Goal: Task Accomplishment & Management: Manage account settings

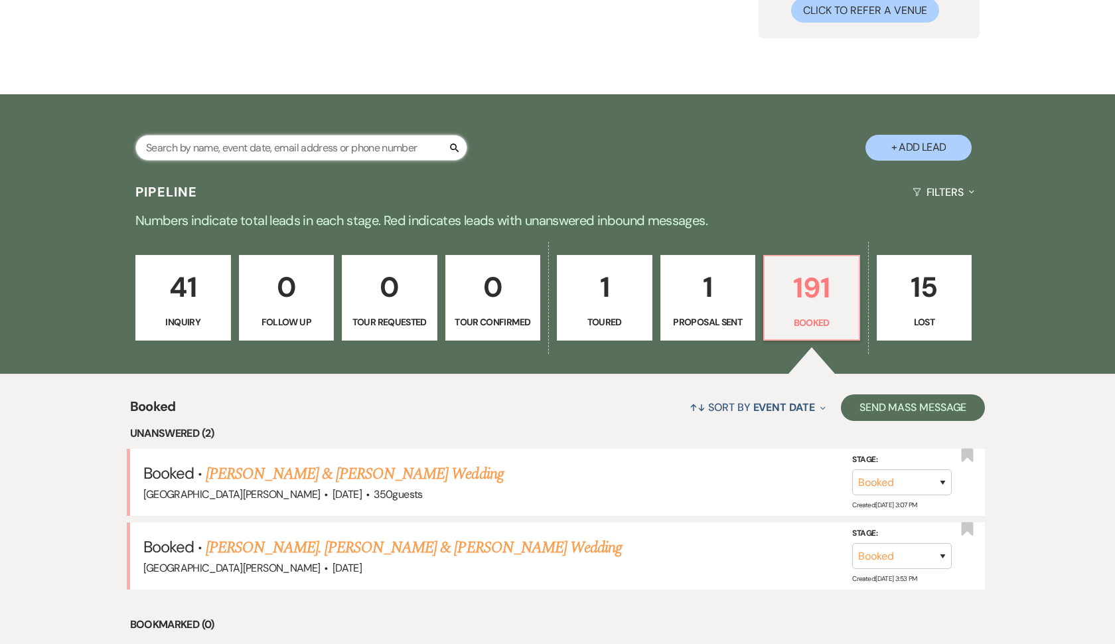
click at [356, 145] on input "text" at bounding box center [301, 148] width 332 height 26
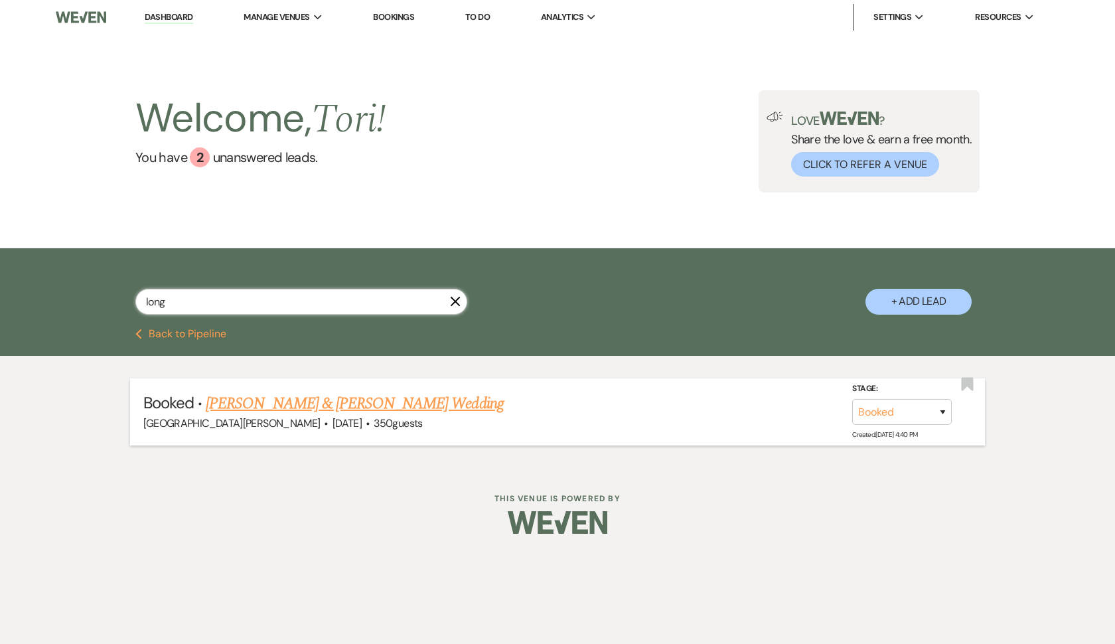
type input "long"
click at [338, 399] on link "[PERSON_NAME] & [PERSON_NAME] Wedding" at bounding box center [354, 404] width 297 height 24
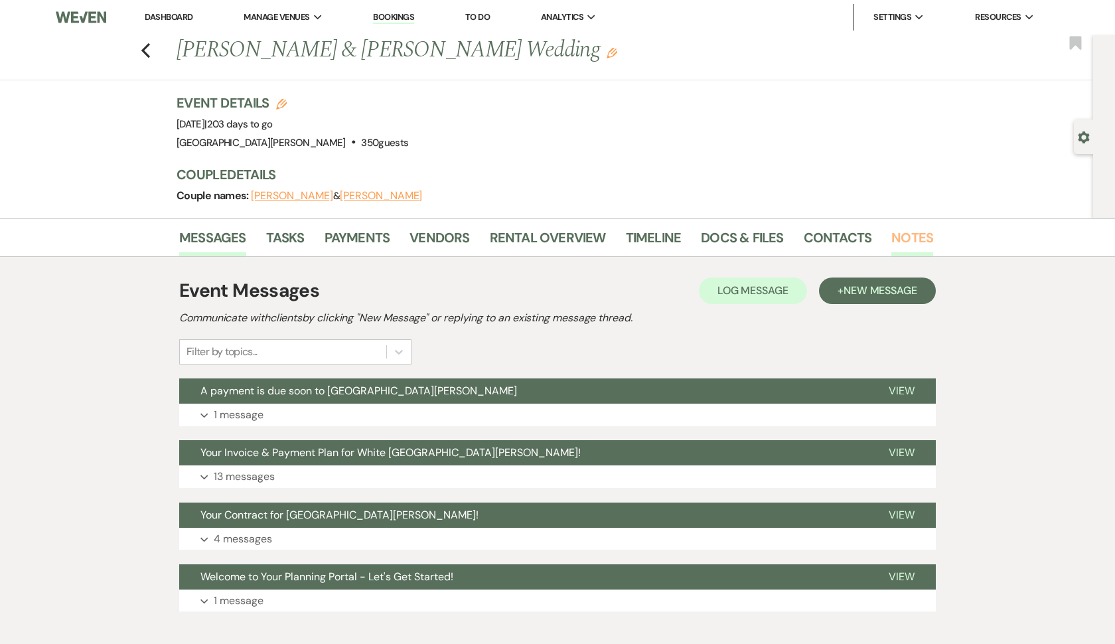
click at [912, 236] on link "Notes" at bounding box center [912, 241] width 42 height 29
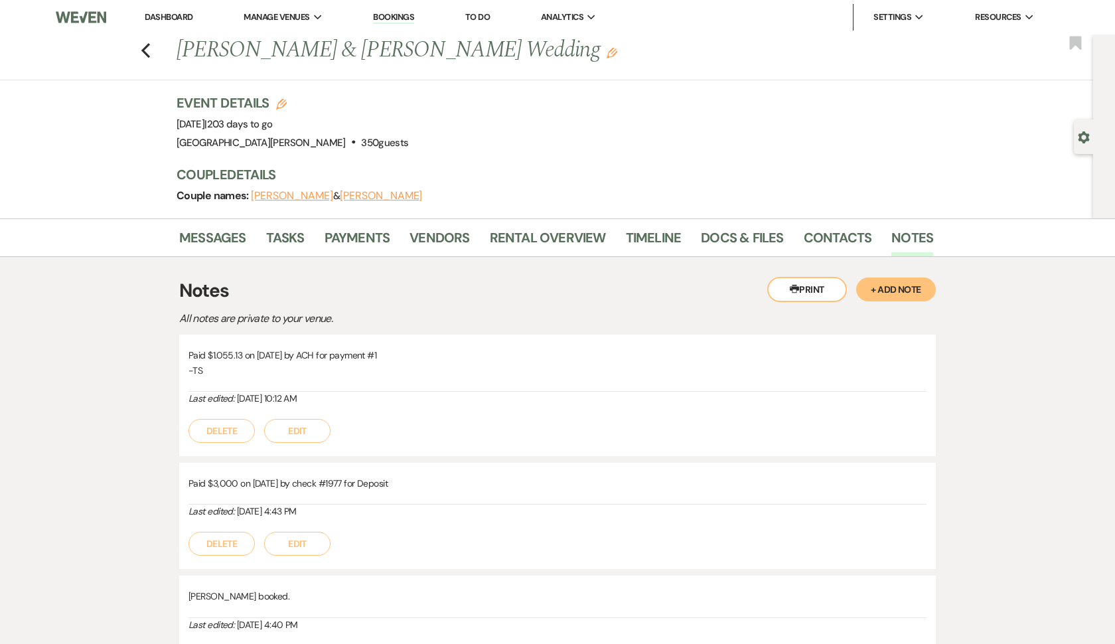
click at [903, 296] on button "+ Add Note" at bounding box center [896, 289] width 80 height 24
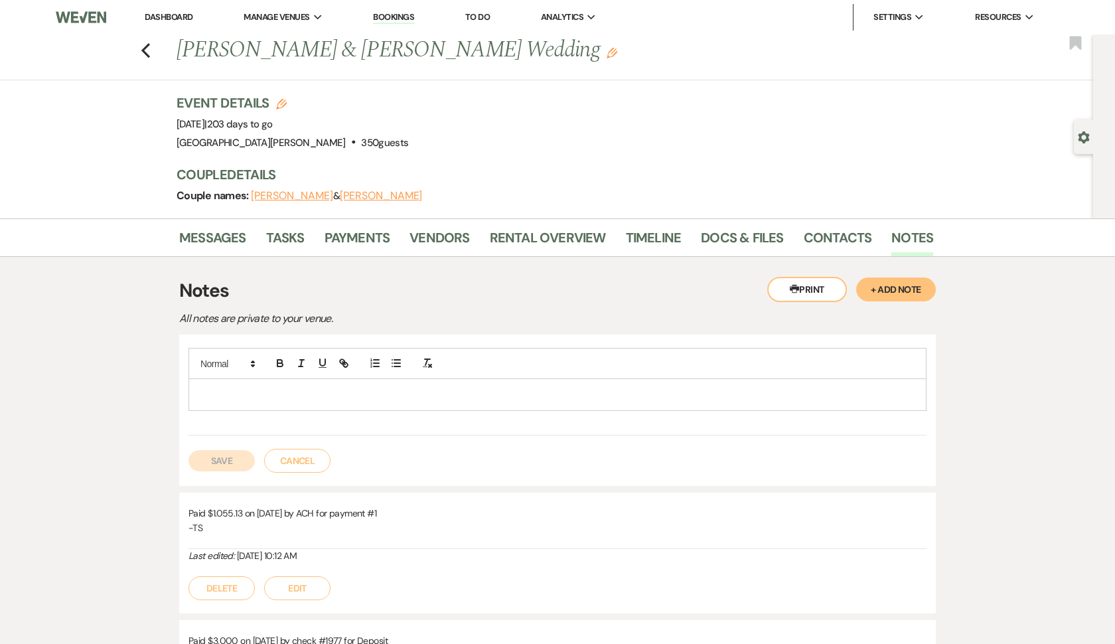
click at [443, 391] on p at bounding box center [557, 394] width 717 height 15
paste div
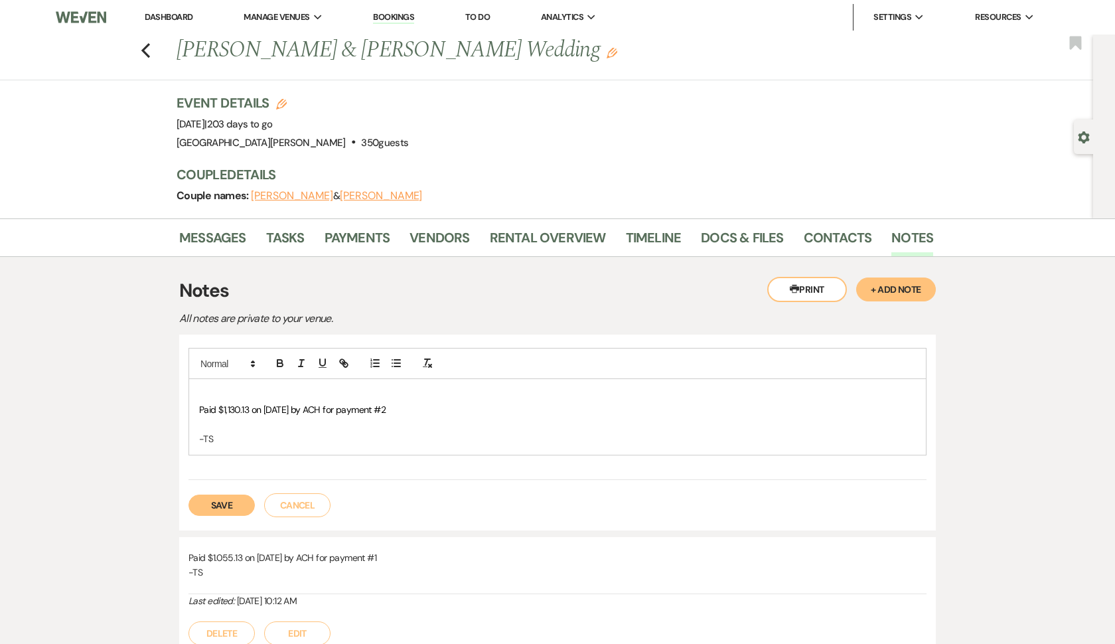
click at [234, 503] on button "Save" at bounding box center [222, 505] width 66 height 21
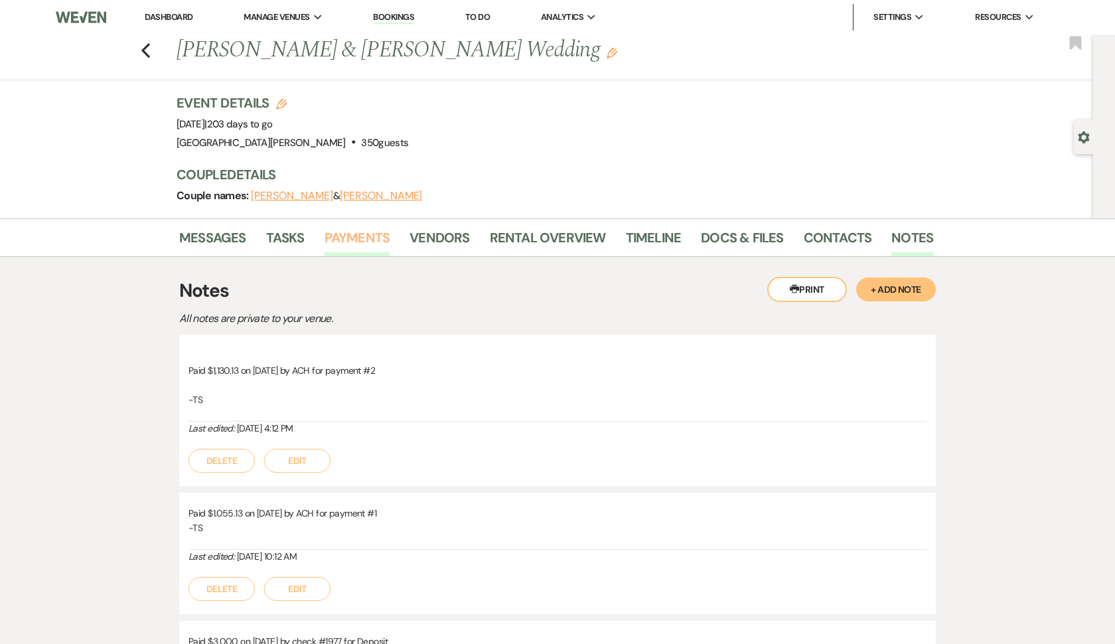
click at [364, 244] on link "Payments" at bounding box center [358, 241] width 66 height 29
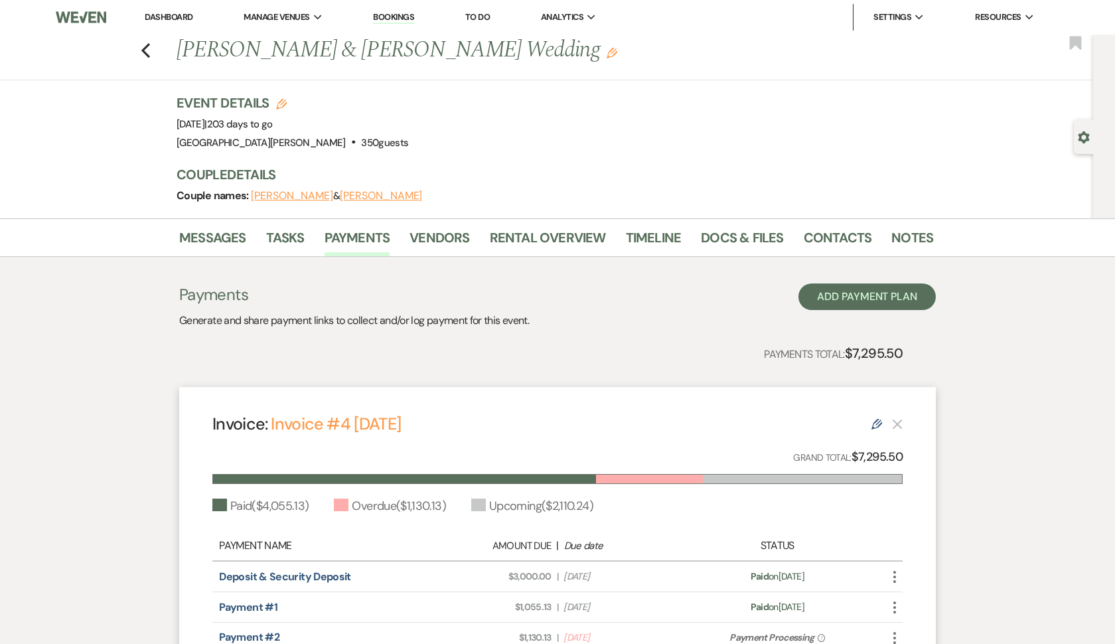
click at [137, 54] on div "Previous [PERSON_NAME] & [PERSON_NAME] Wedding Edit Bookmark" at bounding box center [543, 58] width 1100 height 46
click at [151, 54] on div "Previous [PERSON_NAME] & [PERSON_NAME] Wedding Edit Bookmark" at bounding box center [543, 58] width 1100 height 46
click at [144, 44] on icon "Previous" at bounding box center [146, 50] width 10 height 16
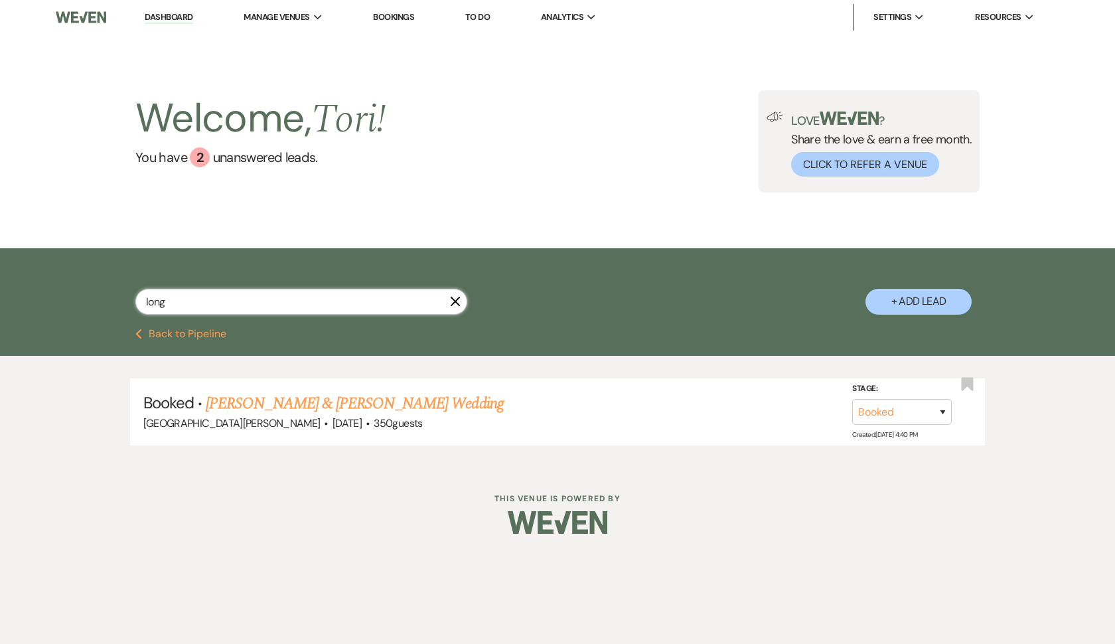
click at [195, 299] on input "long" at bounding box center [301, 302] width 332 height 26
type input "l"
type input "kuma"
click at [280, 409] on link "[PERSON_NAME] & [PERSON_NAME] Wedding (9/11-9/13)" at bounding box center [388, 404] width 364 height 24
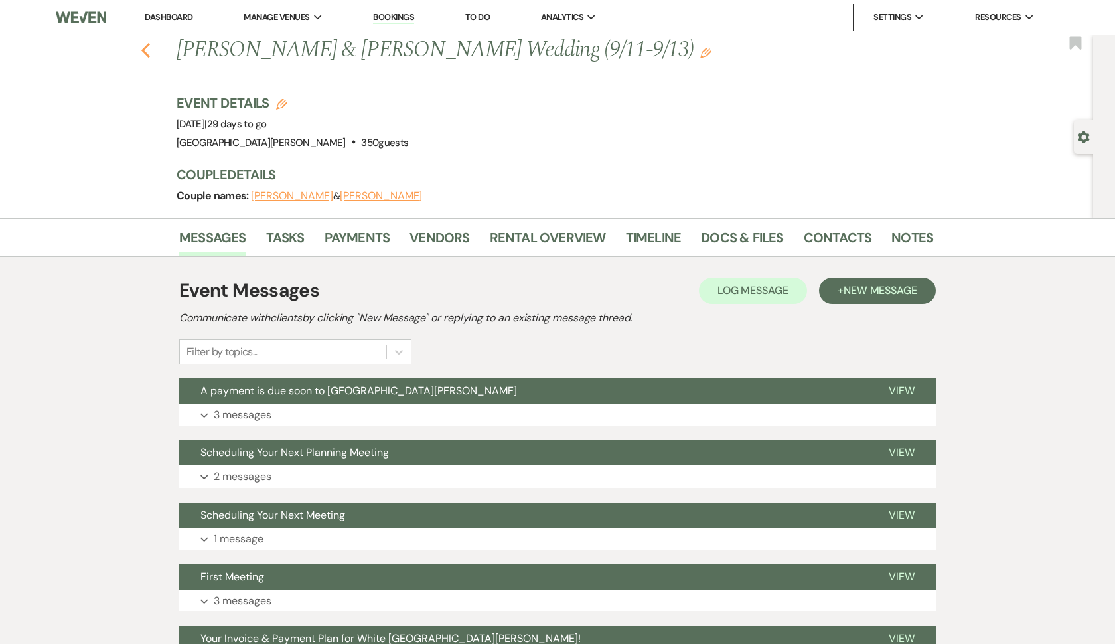
click at [145, 50] on use "button" at bounding box center [145, 50] width 9 height 15
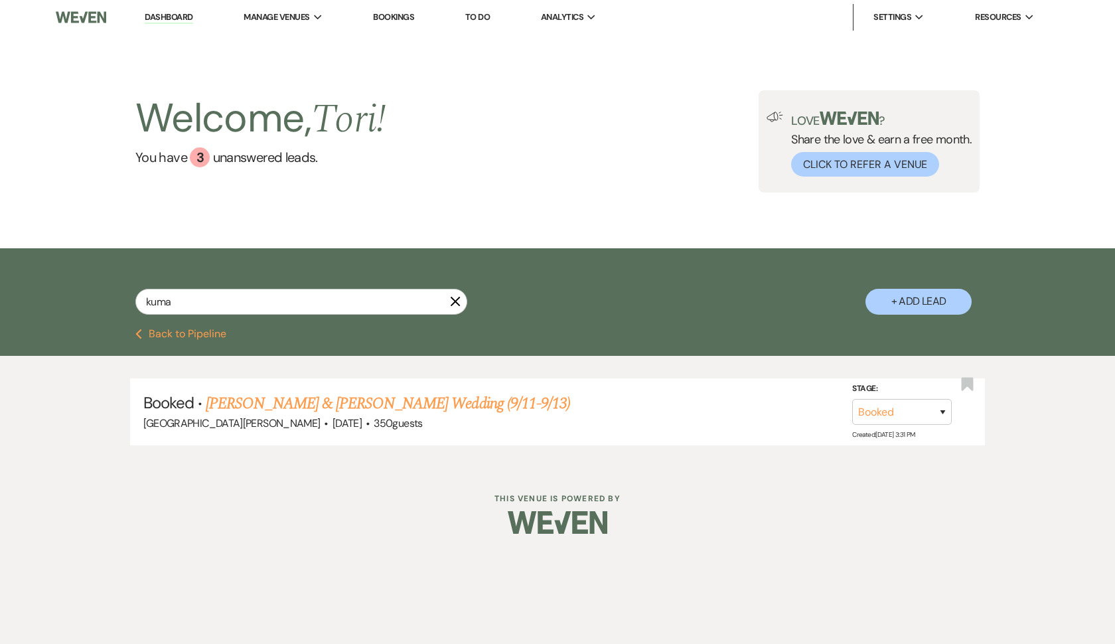
click at [455, 302] on use "button" at bounding box center [456, 302] width 10 height 10
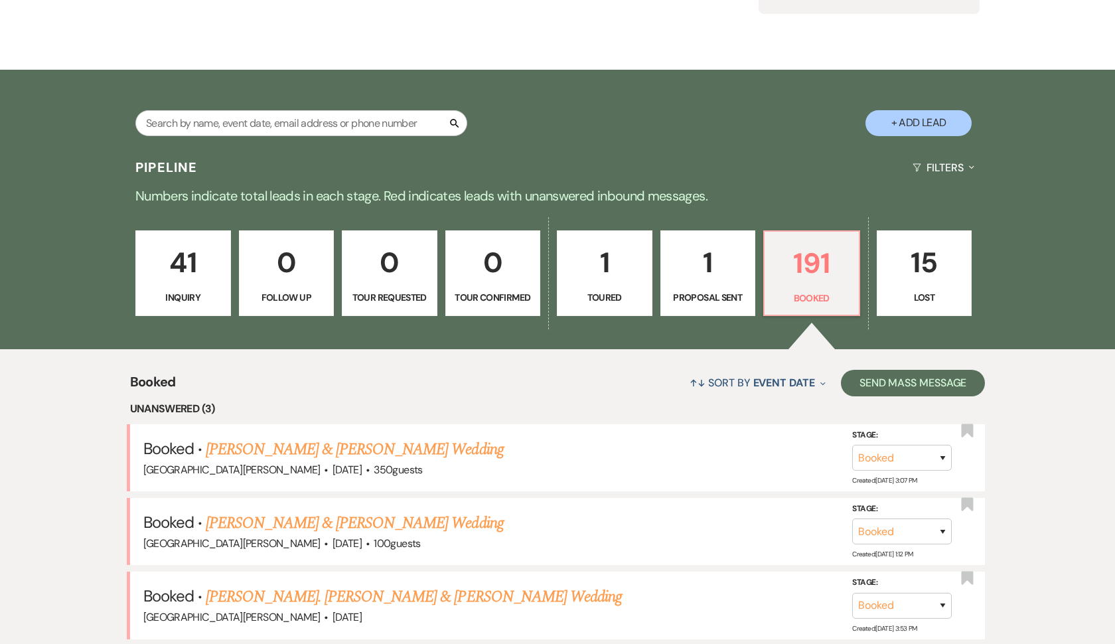
scroll to position [167, 0]
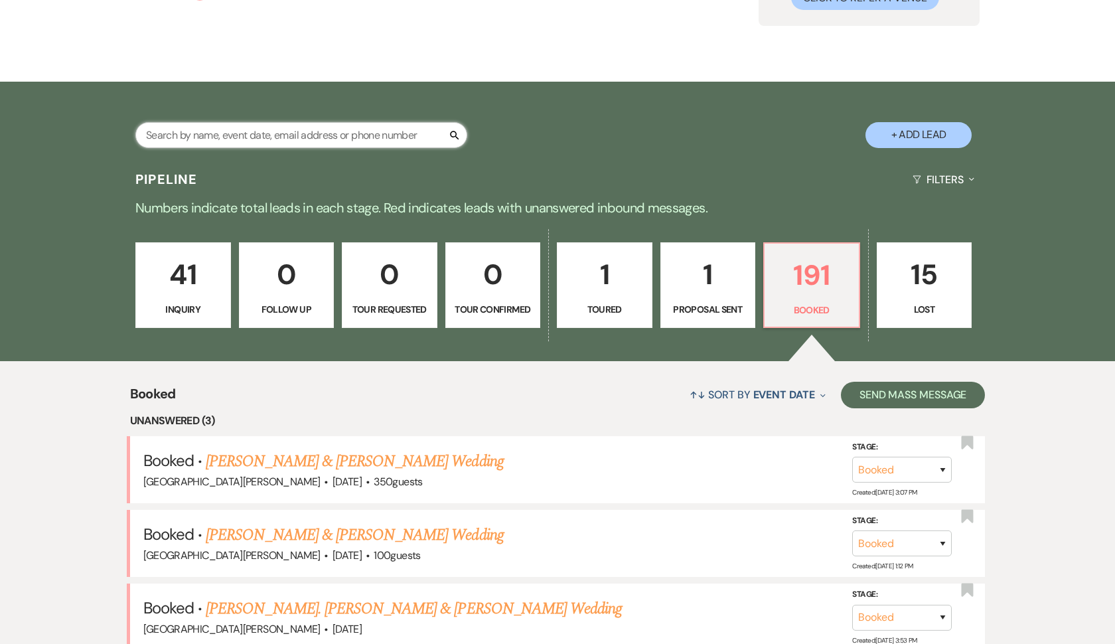
click at [388, 143] on input "text" at bounding box center [301, 135] width 332 height 26
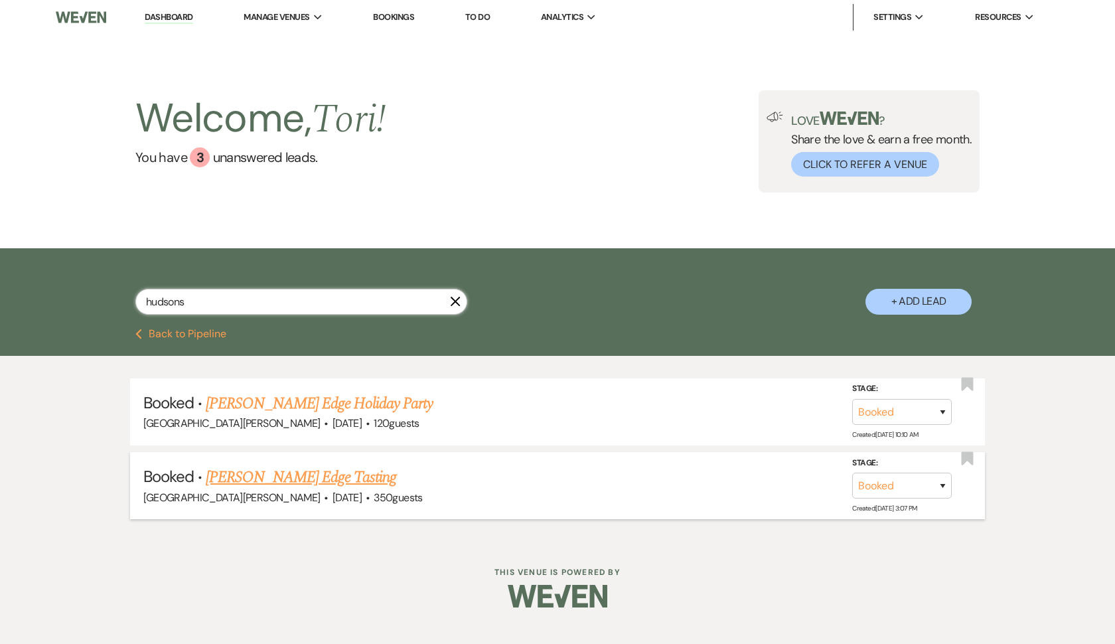
type input "hudsons"
click at [306, 469] on link "[PERSON_NAME] Edge Tasting" at bounding box center [301, 477] width 191 height 24
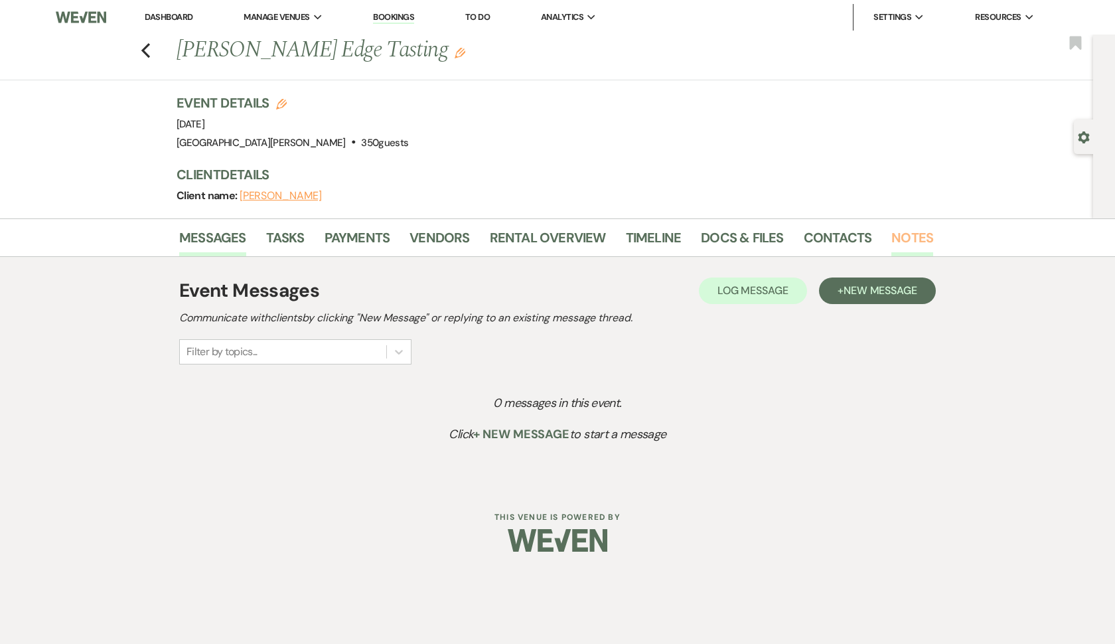
click at [902, 236] on link "Notes" at bounding box center [912, 241] width 42 height 29
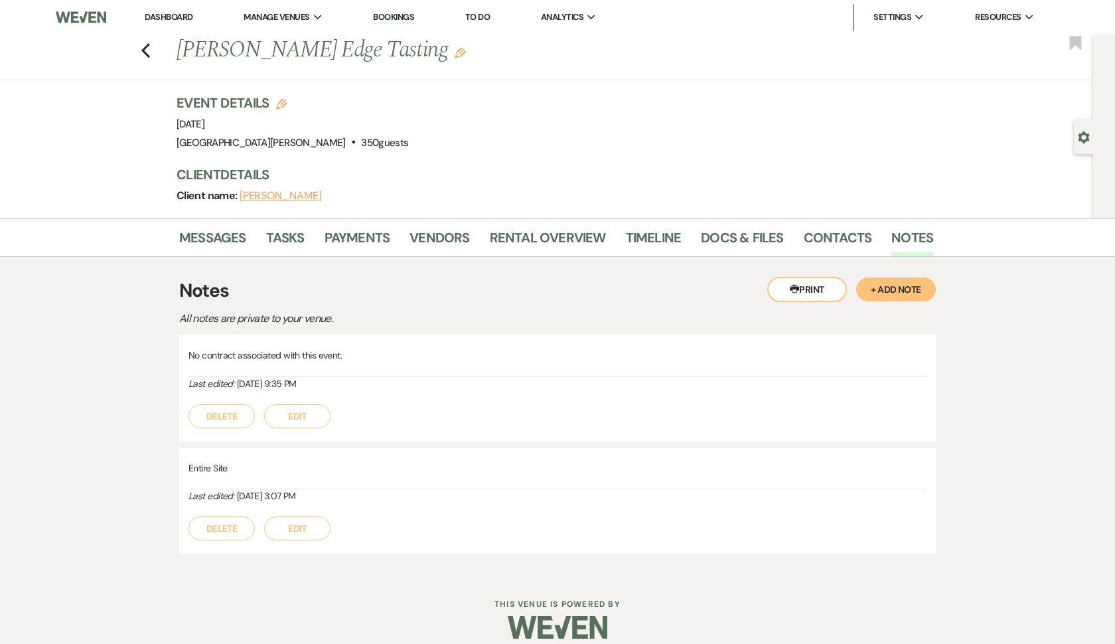
click at [907, 291] on button "+ Add Note" at bounding box center [896, 289] width 80 height 24
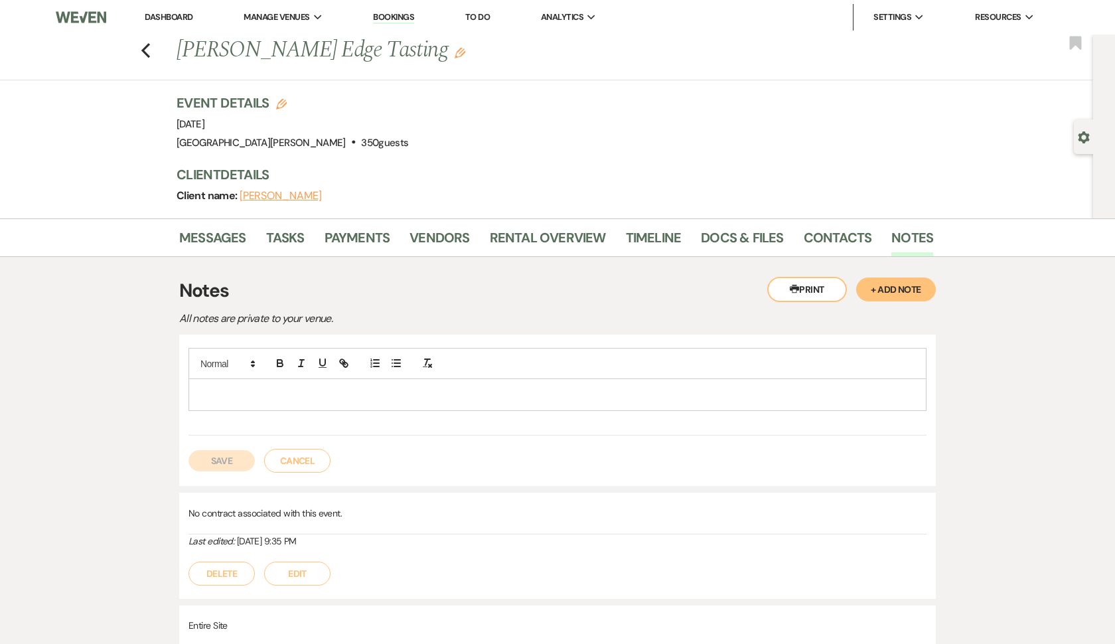
click at [689, 405] on div at bounding box center [557, 394] width 737 height 31
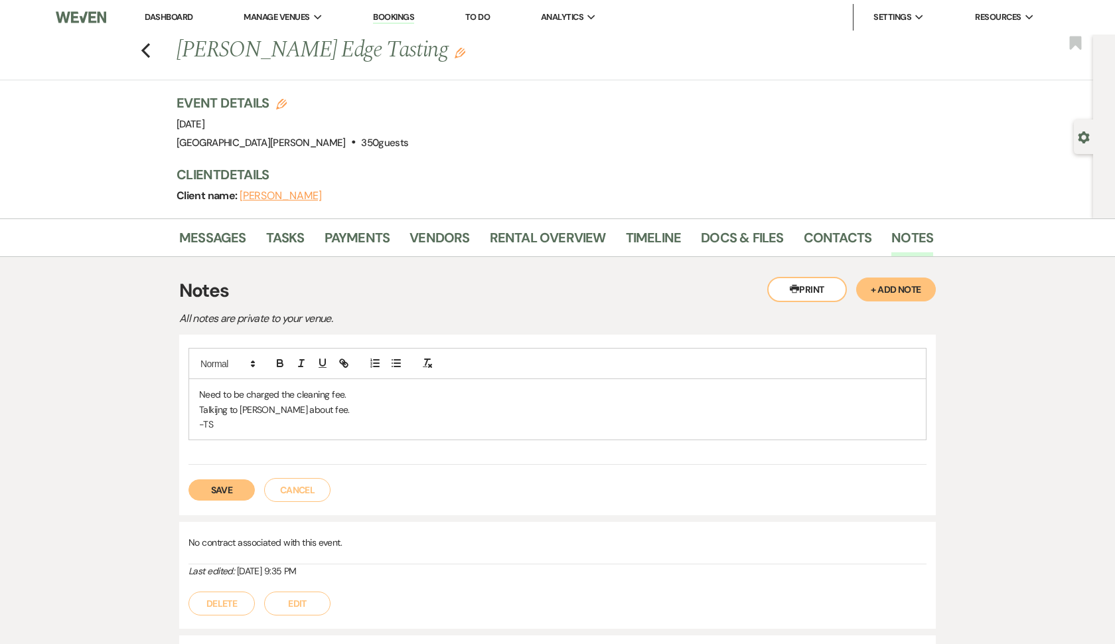
click at [212, 488] on button "Save" at bounding box center [222, 489] width 66 height 21
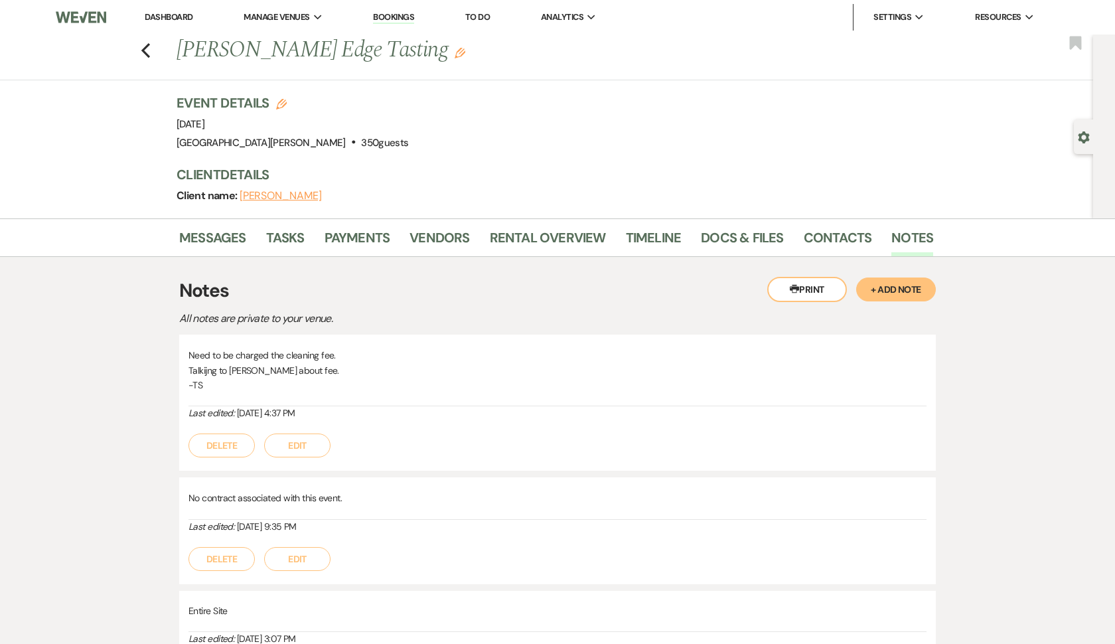
click at [159, 15] on link "Dashboard" at bounding box center [169, 16] width 48 height 11
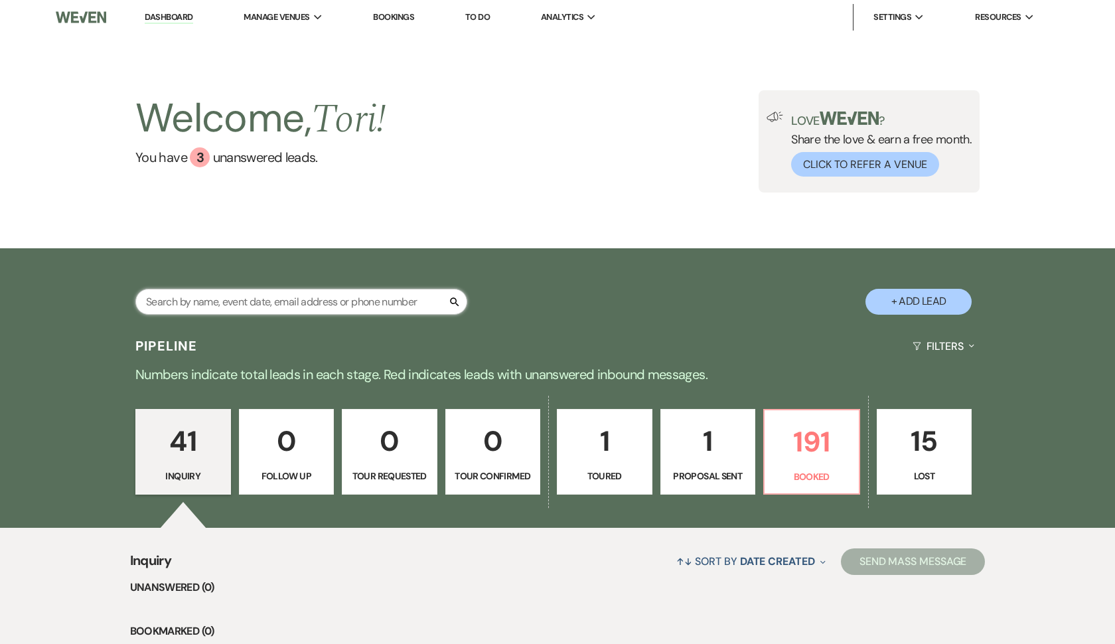
click at [247, 297] on input "text" at bounding box center [301, 302] width 332 height 26
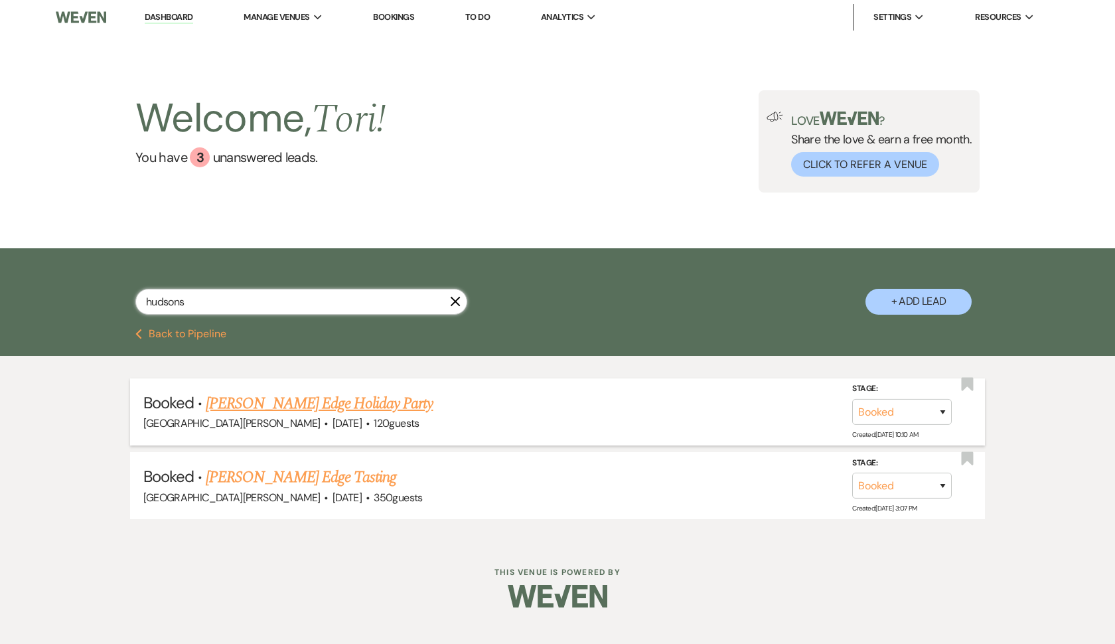
type input "hudsons"
click at [254, 405] on link "[PERSON_NAME] Edge Holiday Party" at bounding box center [319, 404] width 227 height 24
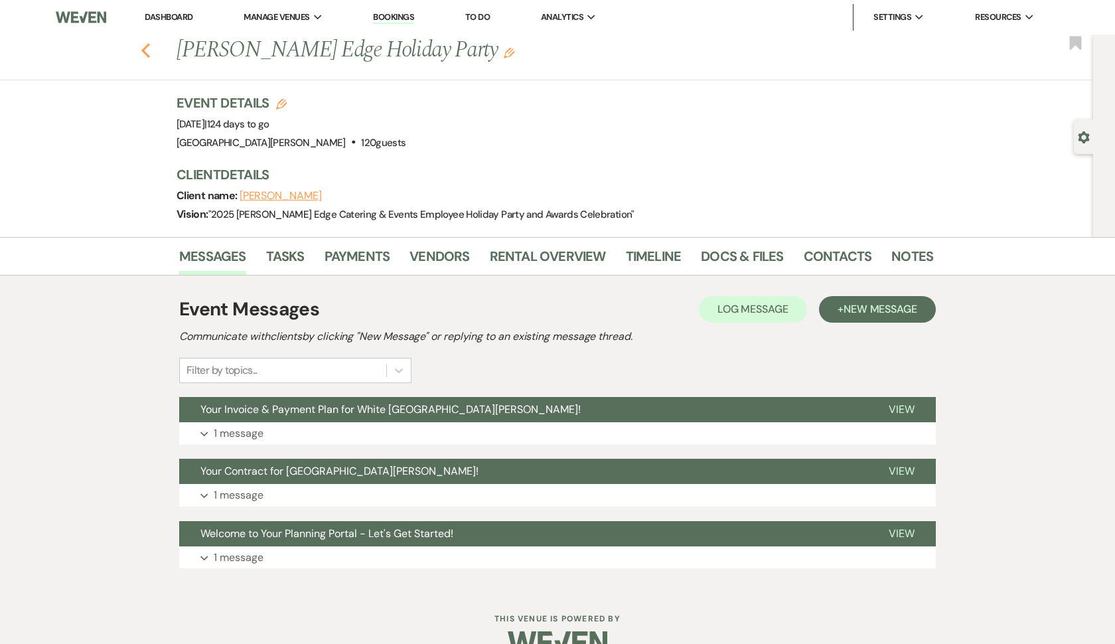
click at [146, 50] on icon "Previous" at bounding box center [146, 50] width 10 height 16
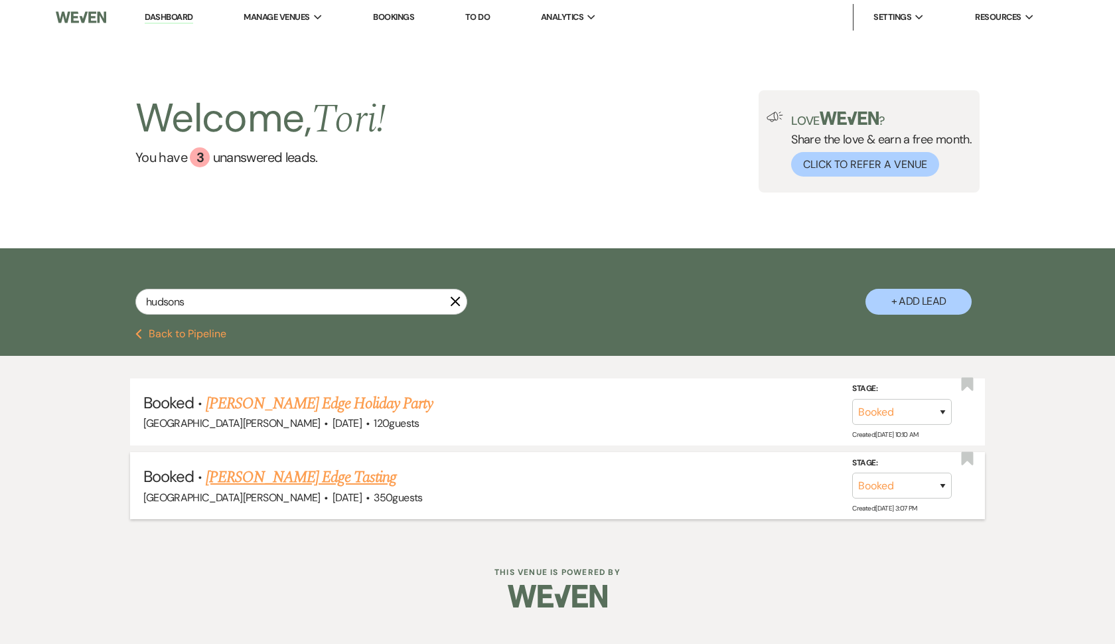
click at [252, 479] on link "[PERSON_NAME] Edge Tasting" at bounding box center [301, 477] width 191 height 24
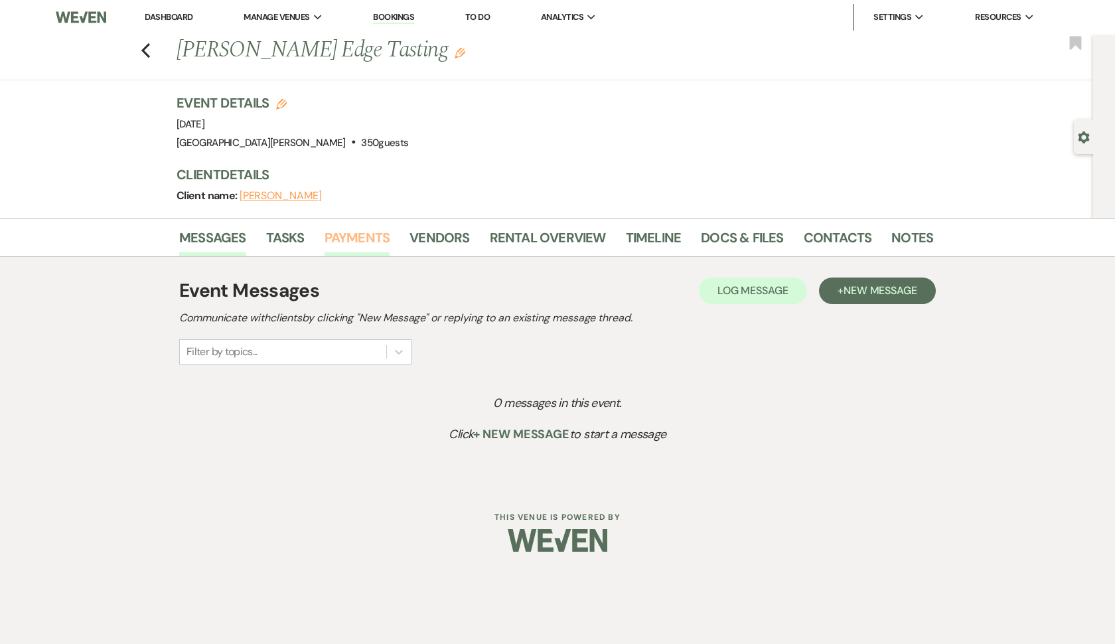
click at [374, 234] on link "Payments" at bounding box center [358, 241] width 66 height 29
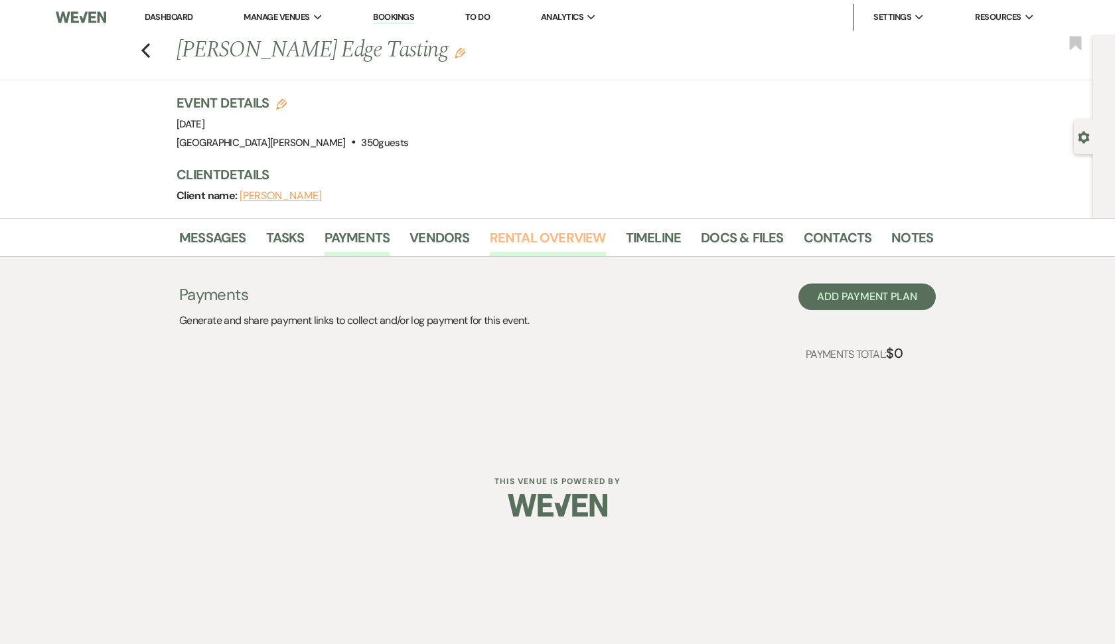
click at [549, 232] on link "Rental Overview" at bounding box center [548, 241] width 116 height 29
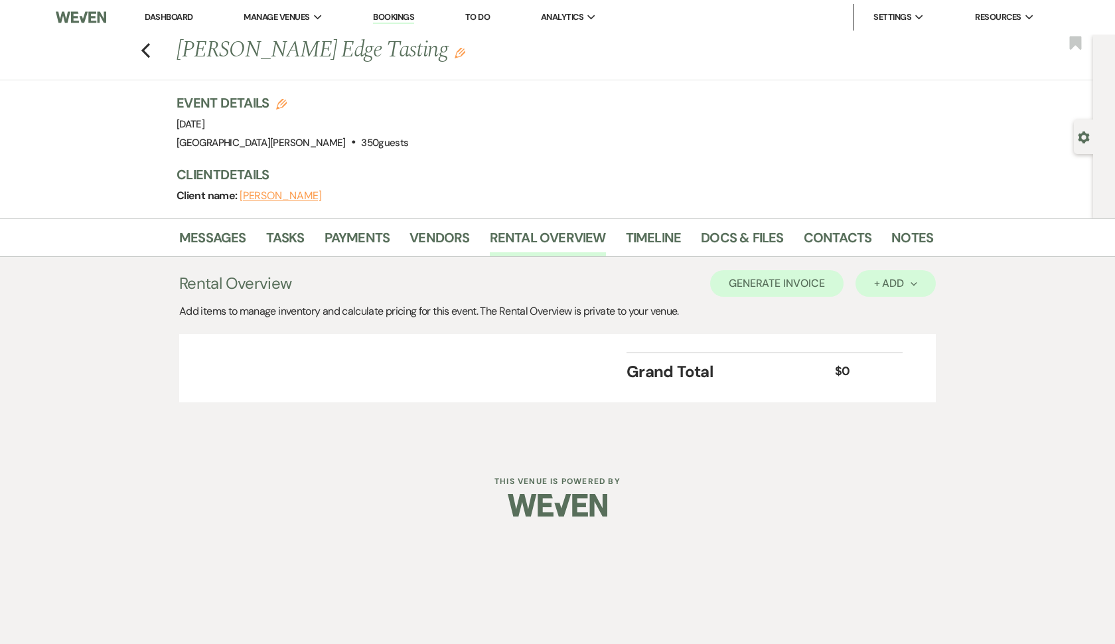
click at [889, 288] on div "+ Add Next" at bounding box center [895, 283] width 43 height 11
click at [874, 307] on button "Item" at bounding box center [889, 313] width 67 height 21
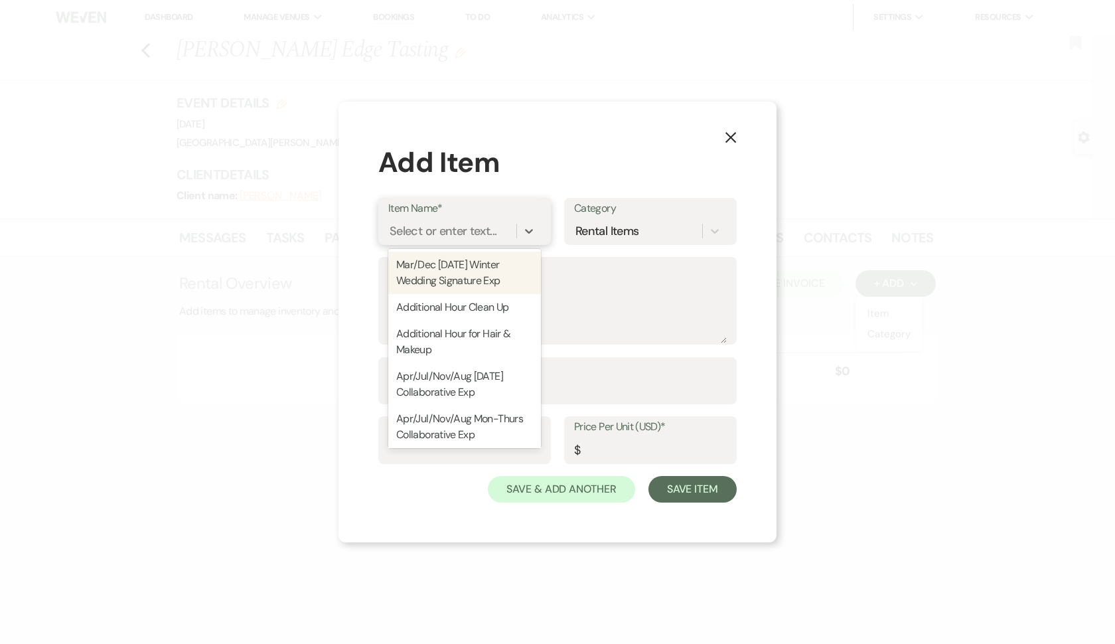
click at [498, 231] on div "Select or enter text..." at bounding box center [452, 230] width 128 height 23
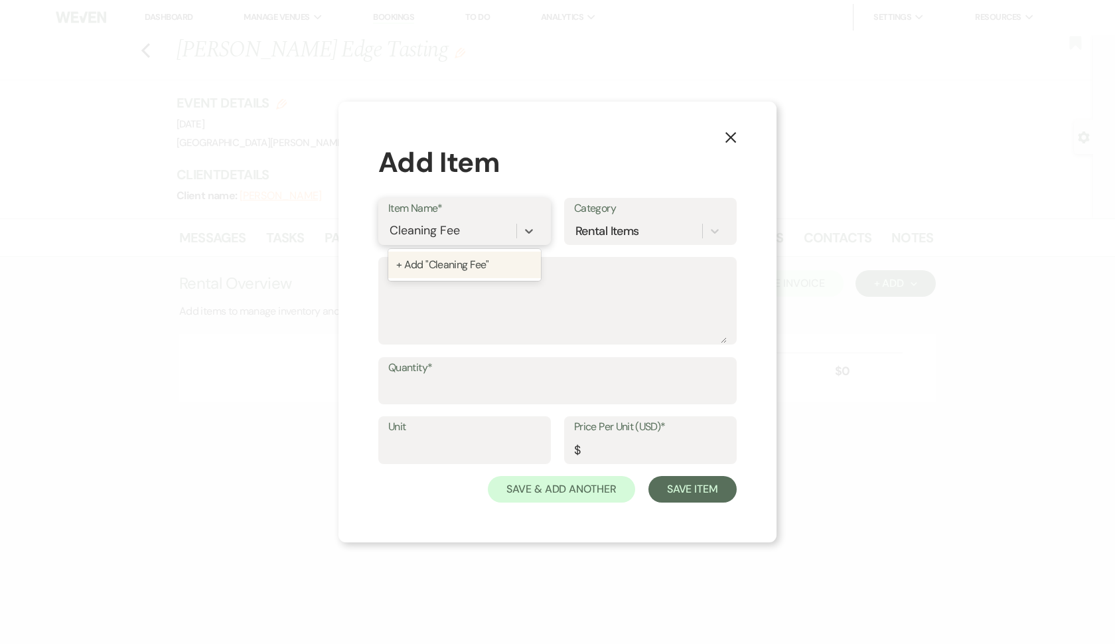
type input "Cleaning Fee"
click at [423, 391] on input "Quantity*" at bounding box center [557, 390] width 339 height 26
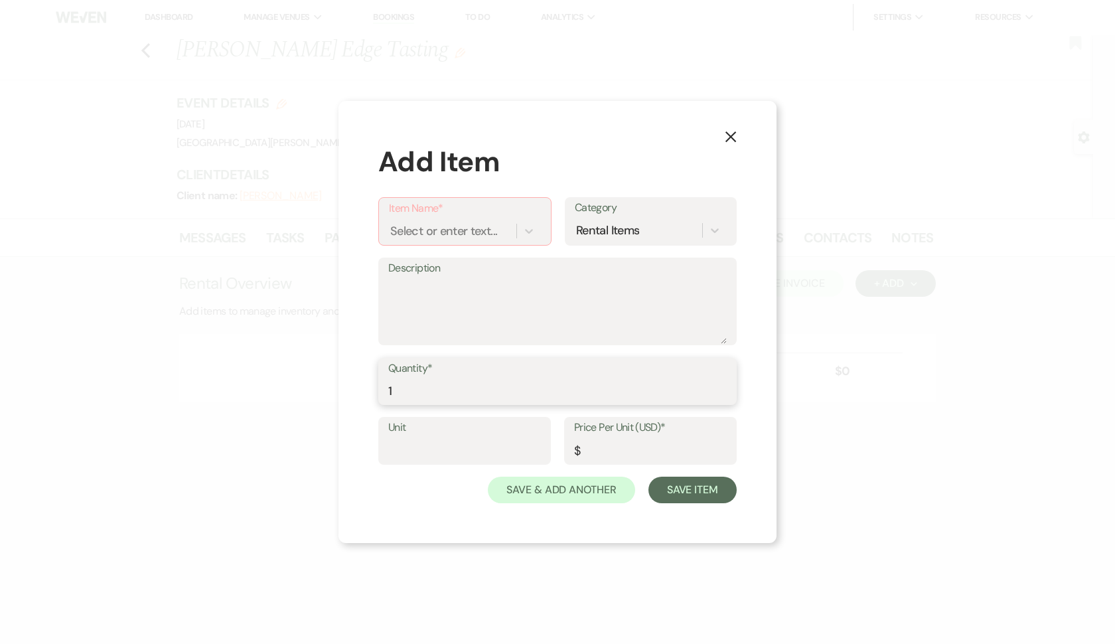
type input "1"
click at [420, 448] on input "Unit" at bounding box center [464, 450] width 153 height 26
type input "1"
click at [457, 226] on div "Select or enter text..." at bounding box center [443, 231] width 107 height 18
type input "Cleaning Fee"
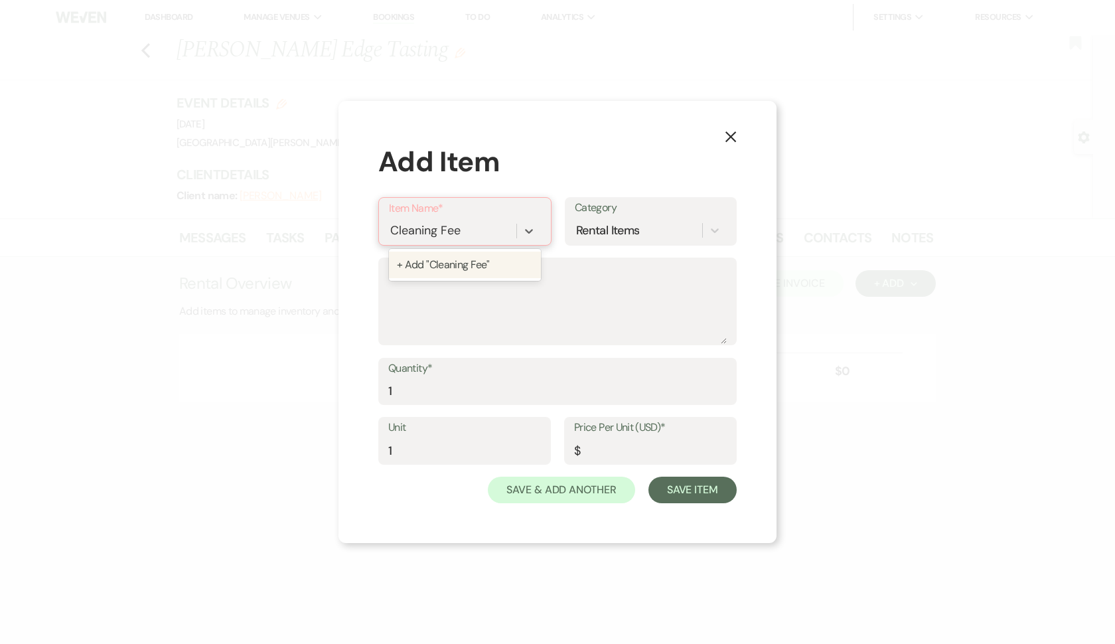
click at [457, 261] on div "+ Add "Cleaning Fee"" at bounding box center [465, 265] width 152 height 27
click at [609, 457] on input "Price Per Unit (USD)*" at bounding box center [650, 450] width 153 height 26
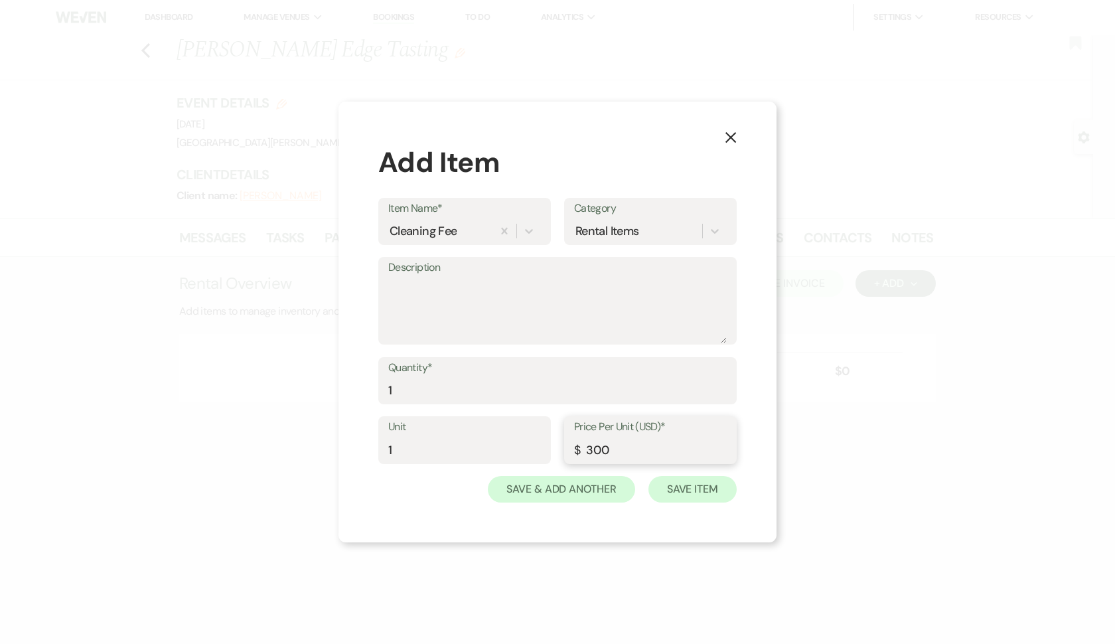
type input "300"
click at [672, 489] on button "Save Item" at bounding box center [693, 489] width 88 height 27
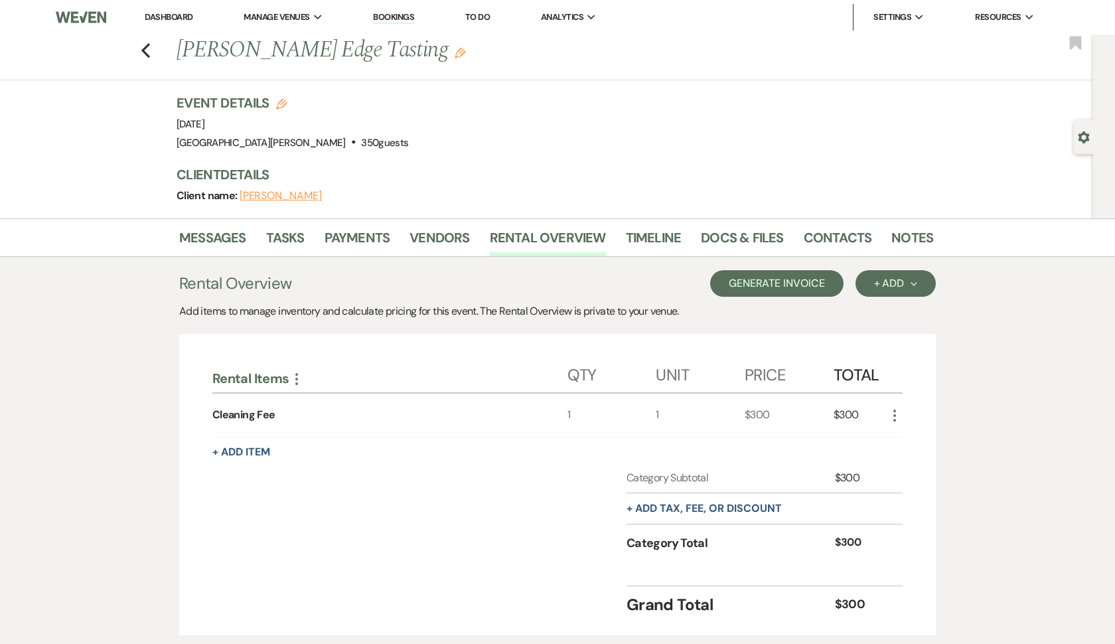
click at [752, 287] on button "Generate Invoice" at bounding box center [776, 283] width 133 height 27
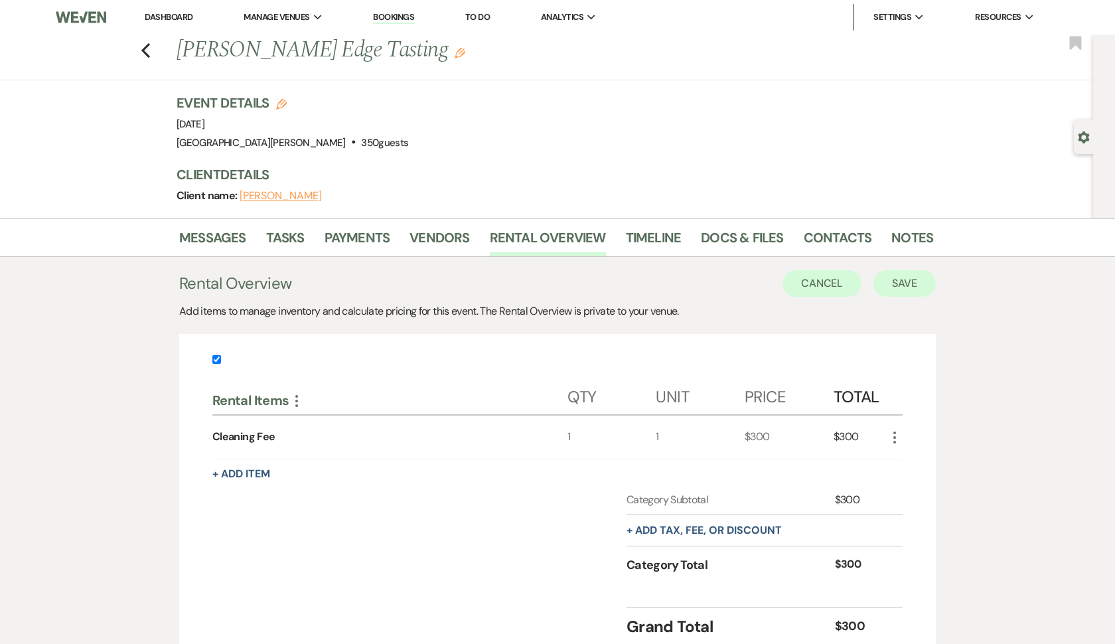
click at [898, 285] on button "Save" at bounding box center [905, 283] width 62 height 27
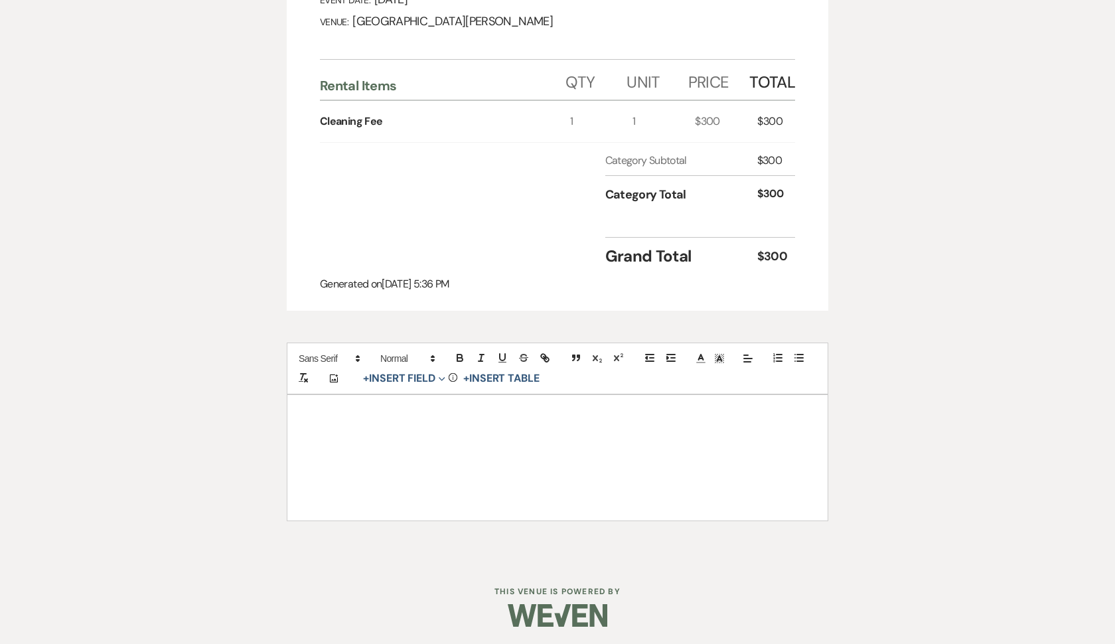
scroll to position [327, 0]
click at [412, 378] on button "+ Insert Field Expand" at bounding box center [404, 379] width 92 height 16
click at [421, 447] on button "Signature Field" at bounding box center [407, 455] width 100 height 24
select select "signatureField"
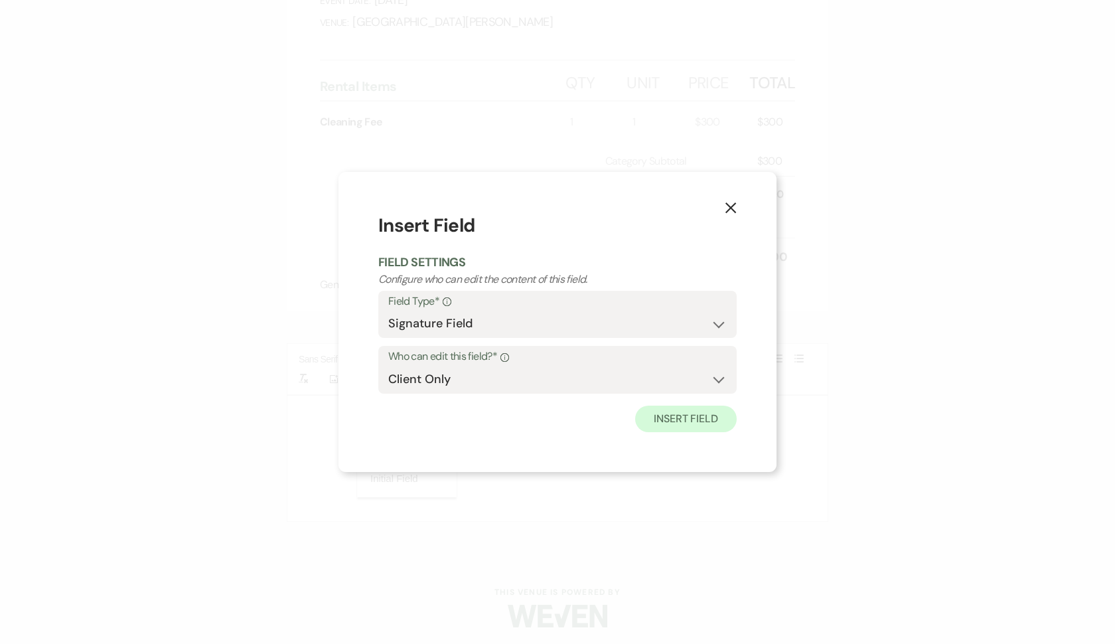
click at [664, 417] on button "Insert Field" at bounding box center [686, 419] width 102 height 27
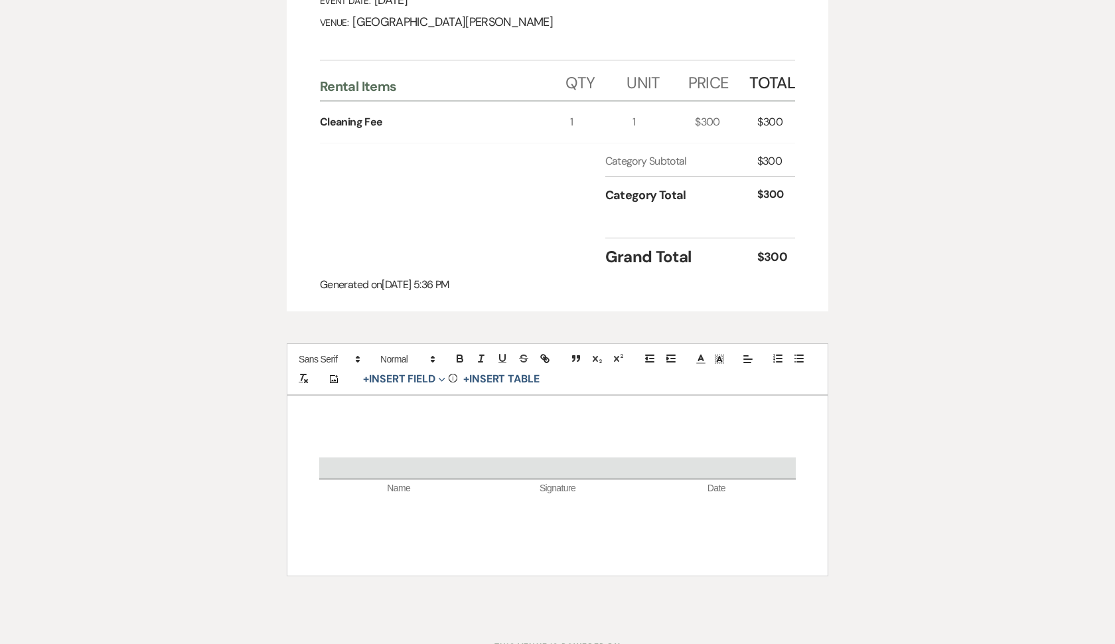
click at [590, 434] on div "Name Signature Date" at bounding box center [557, 485] width 540 height 179
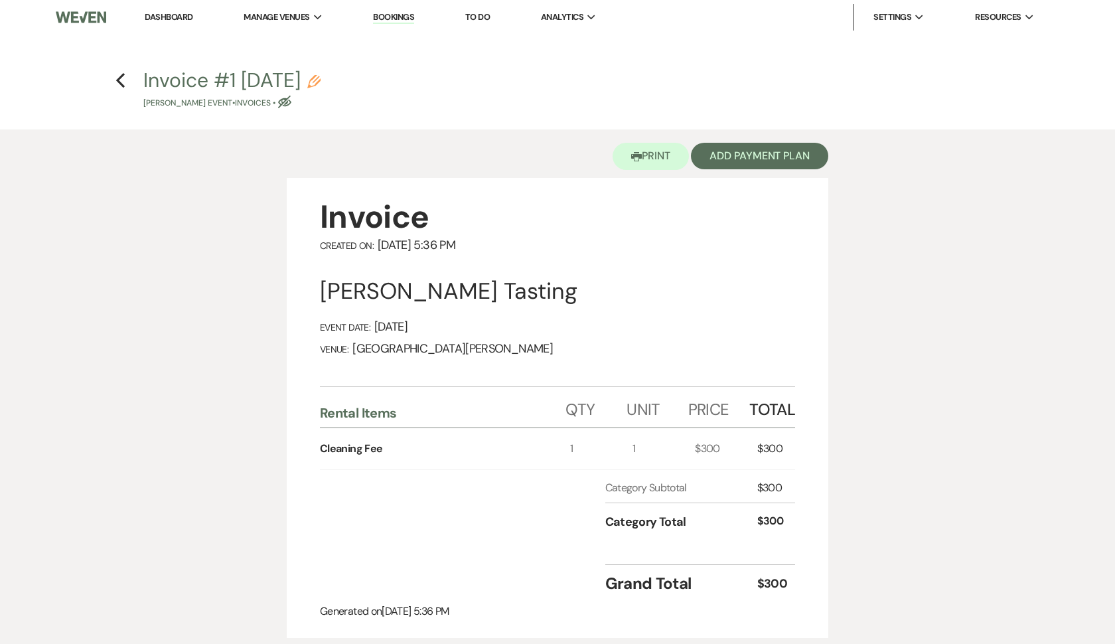
scroll to position [0, 0]
click at [728, 146] on button "Add Payment Plan" at bounding box center [759, 156] width 137 height 27
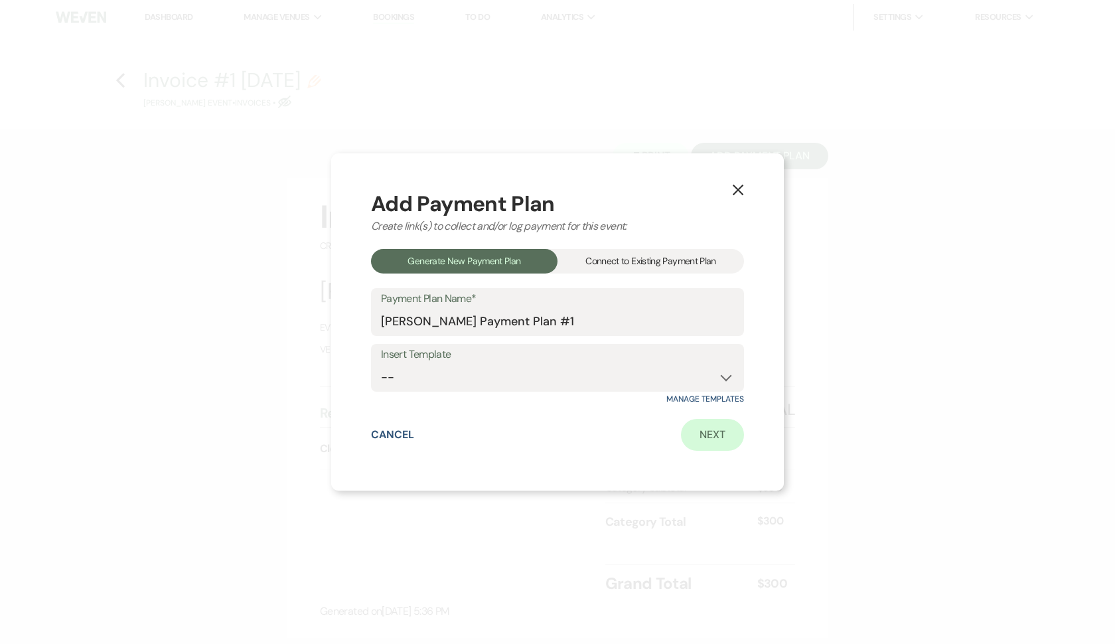
click at [700, 435] on link "Next" at bounding box center [712, 435] width 63 height 32
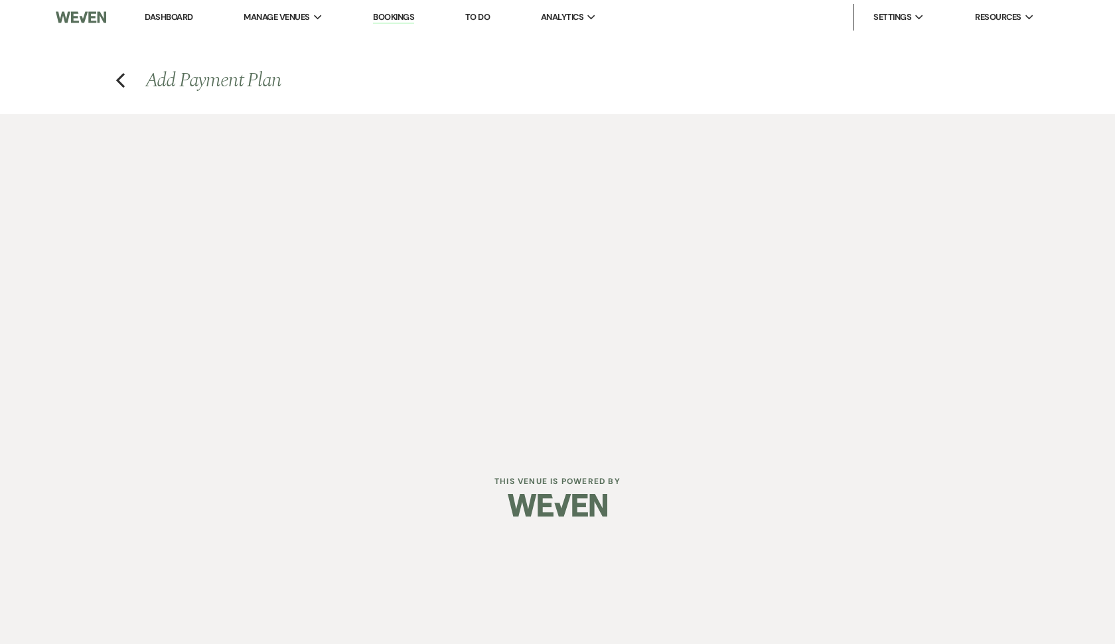
select select "27414"
select select "2"
select select "percentage"
select select "true"
select select "client"
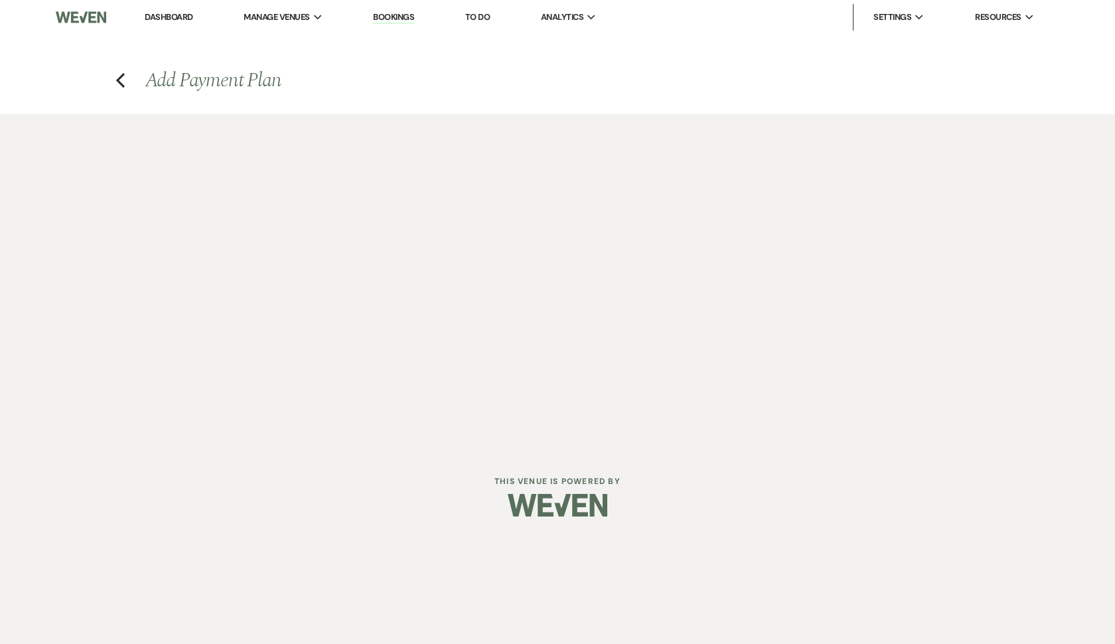
select select "weeks"
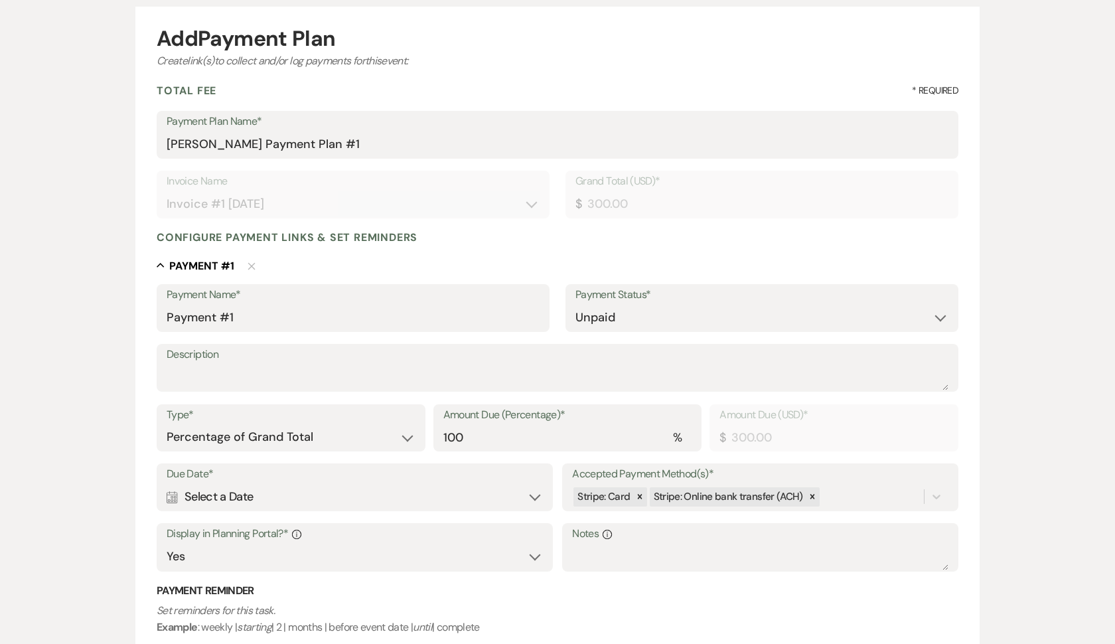
scroll to position [125, 0]
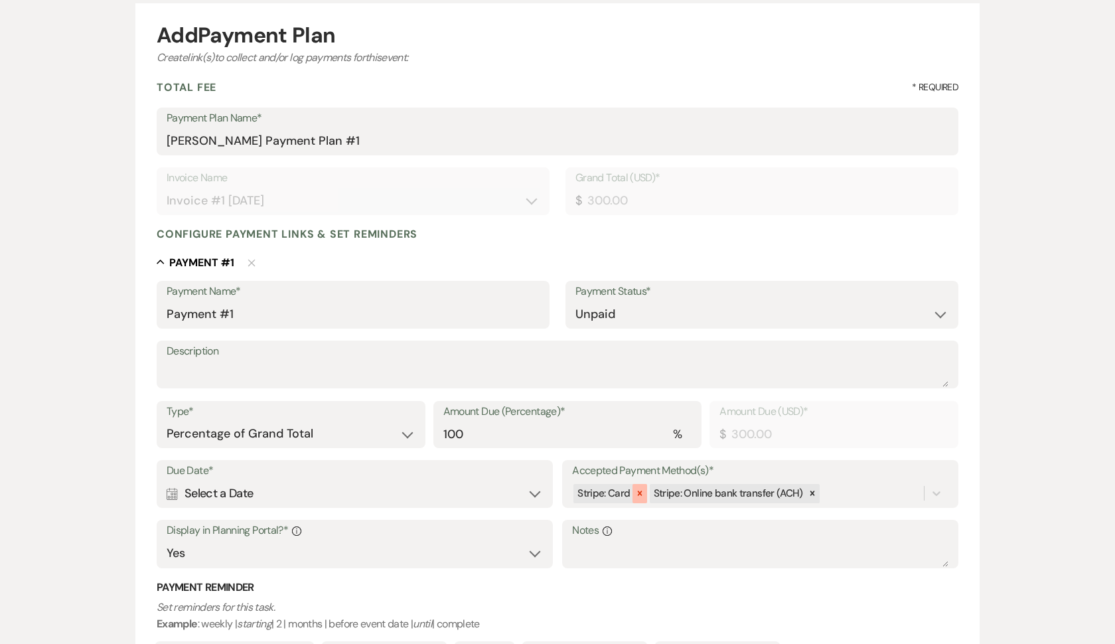
click at [642, 493] on icon at bounding box center [639, 493] width 9 height 9
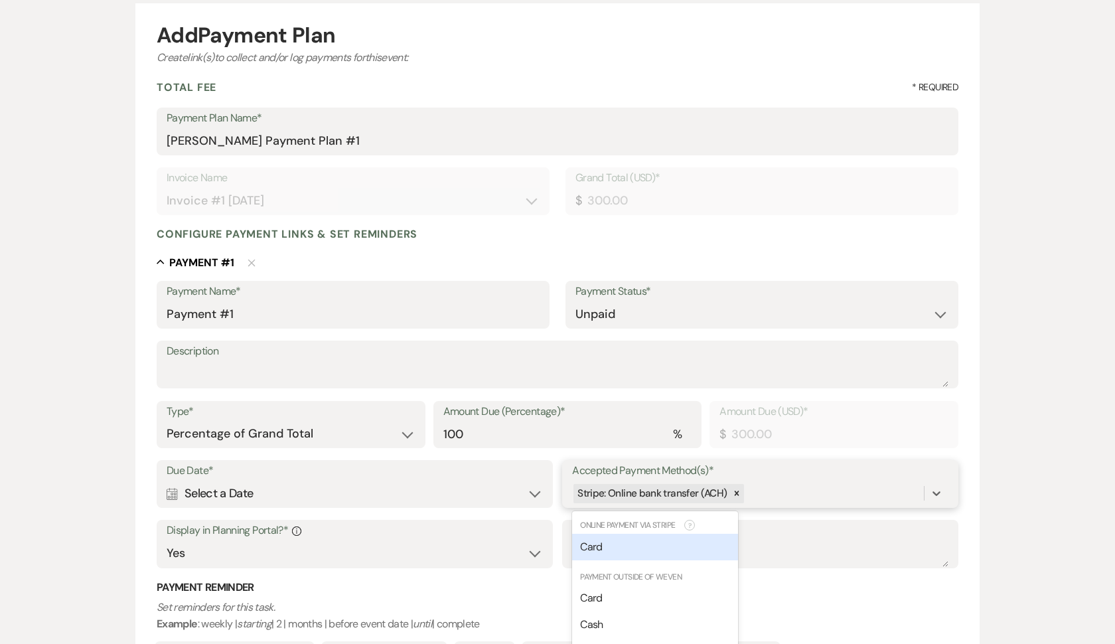
click at [782, 494] on div "Due Date* Calendar Select a Date Expand Accepted Payment Method(s)* option [obj…" at bounding box center [558, 520] width 802 height 120
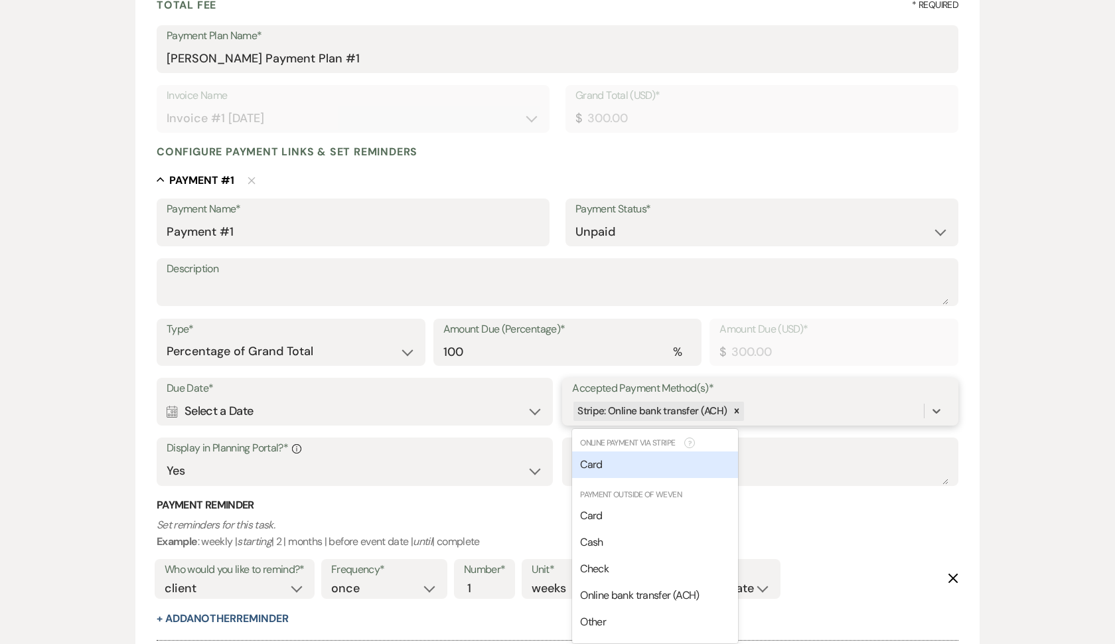
scroll to position [209, 0]
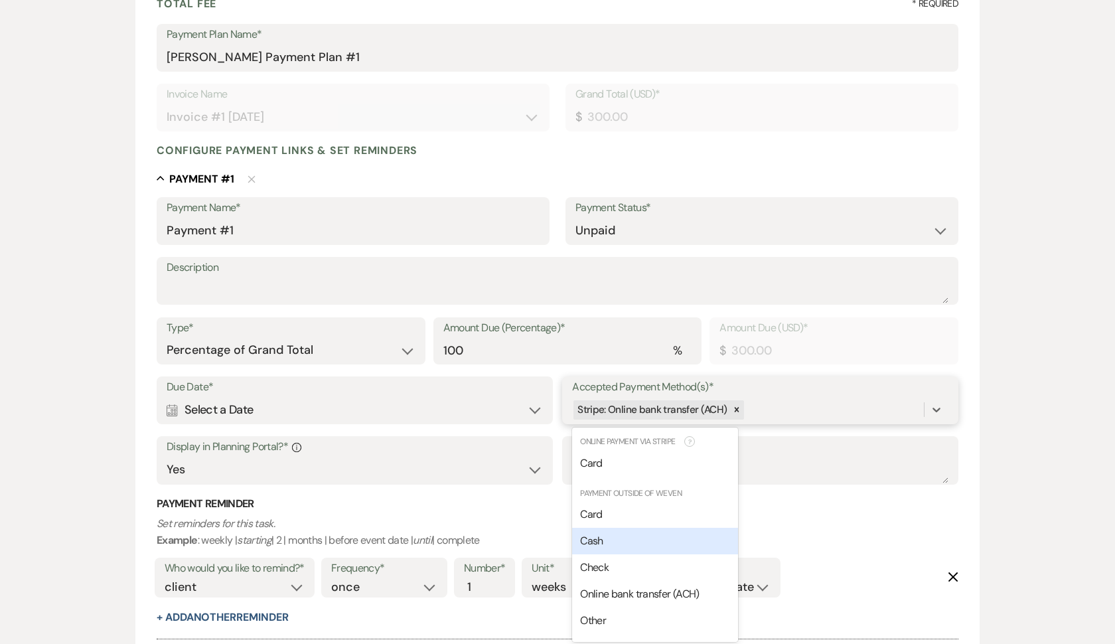
click at [672, 538] on div "Cash" at bounding box center [655, 541] width 166 height 27
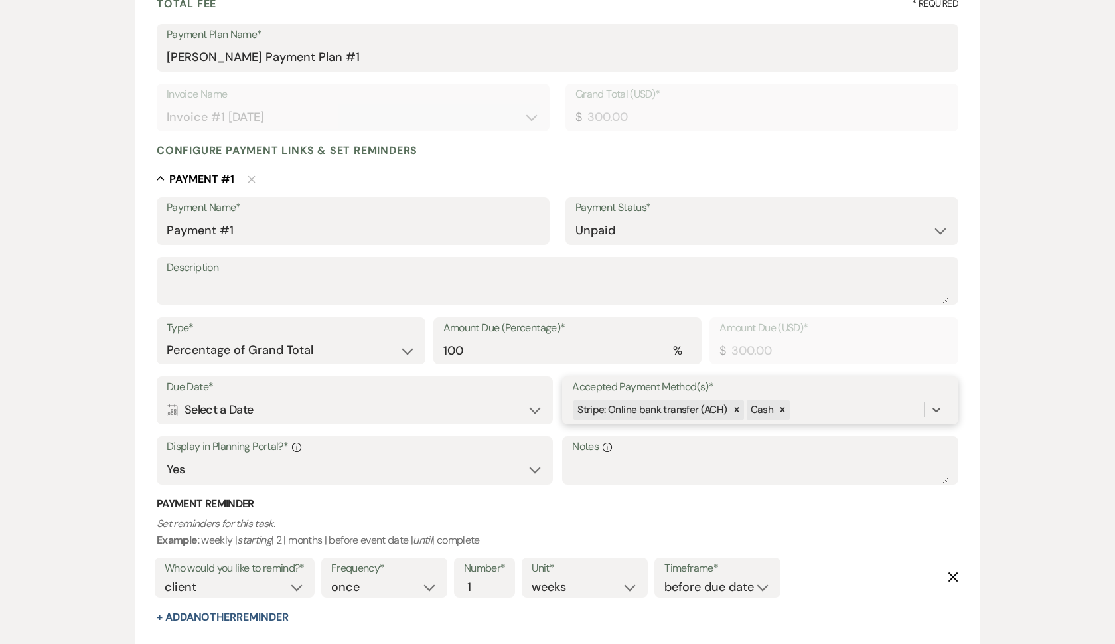
click at [836, 404] on div "Stripe: Online bank transfer (ACH) Cash" at bounding box center [748, 409] width 352 height 23
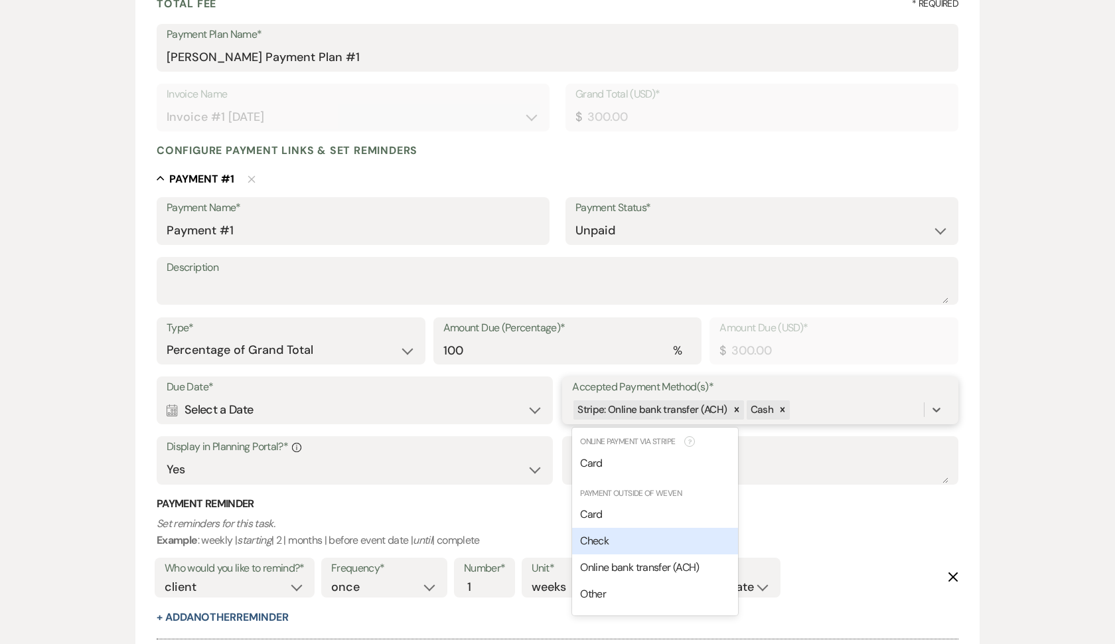
click at [697, 532] on div "Check" at bounding box center [655, 541] width 166 height 27
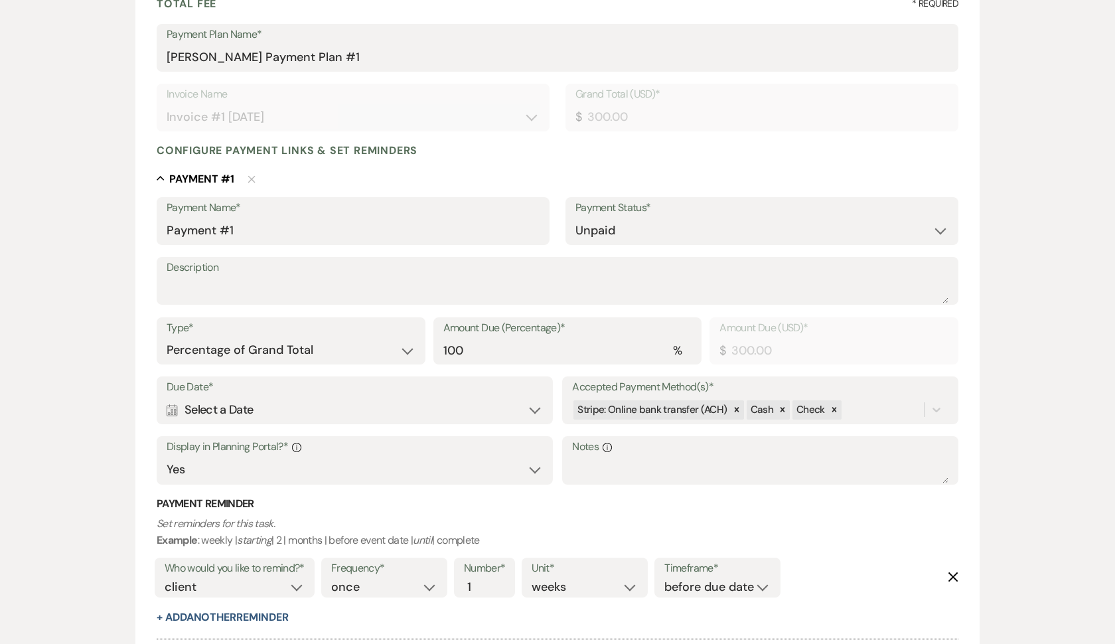
click at [485, 412] on div "Calendar Select a Date Expand" at bounding box center [355, 410] width 376 height 26
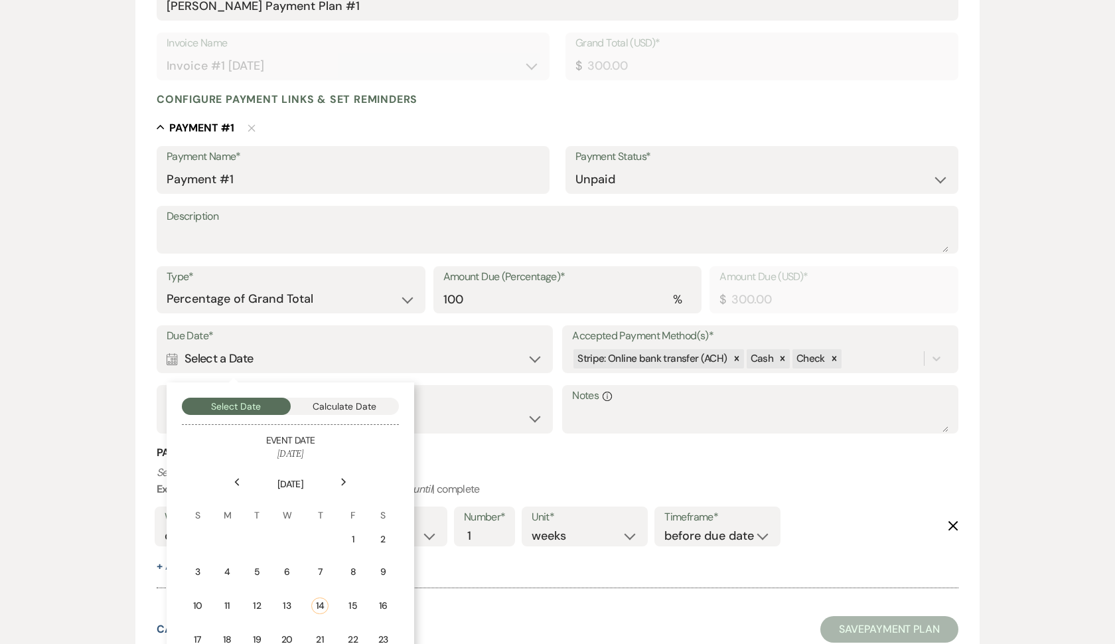
scroll to position [271, 0]
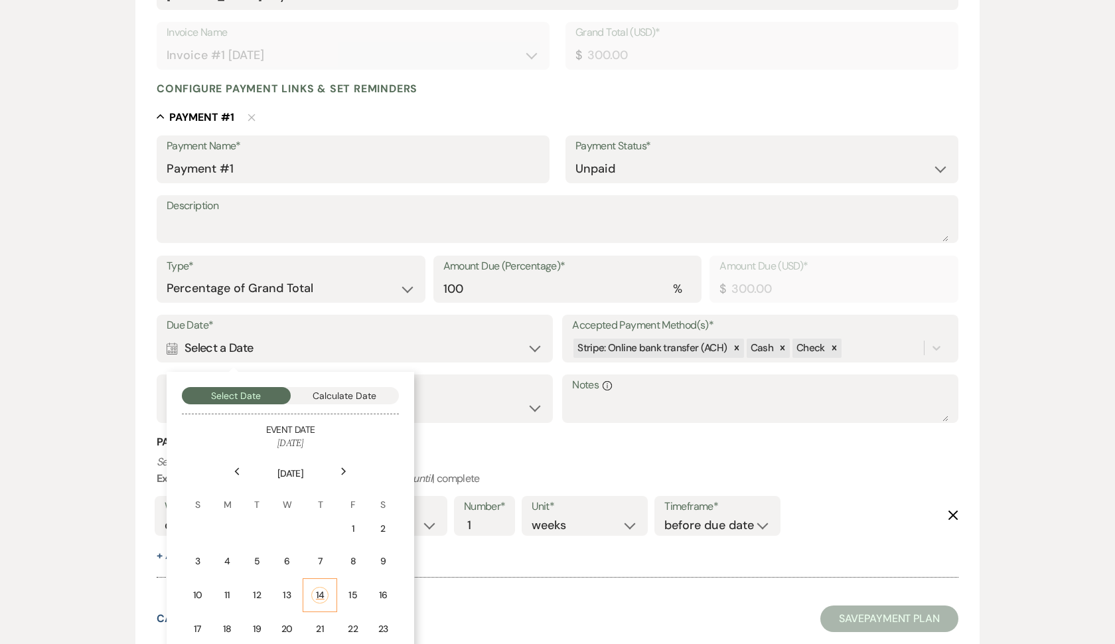
click at [325, 587] on div "14" at bounding box center [319, 595] width 17 height 17
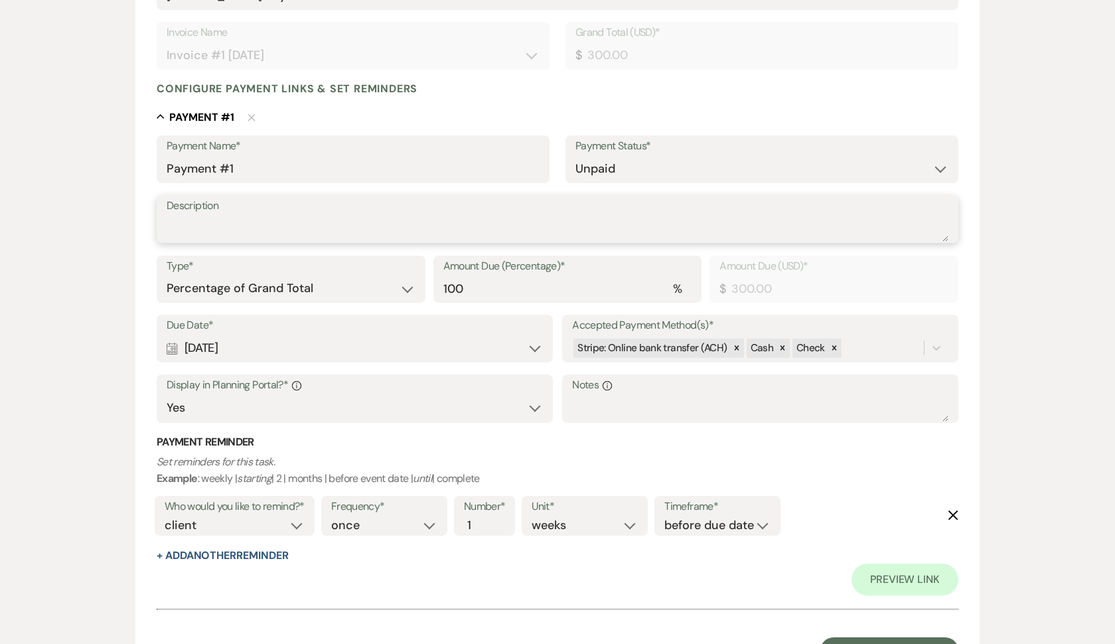
click at [357, 230] on textarea "Description" at bounding box center [558, 228] width 782 height 27
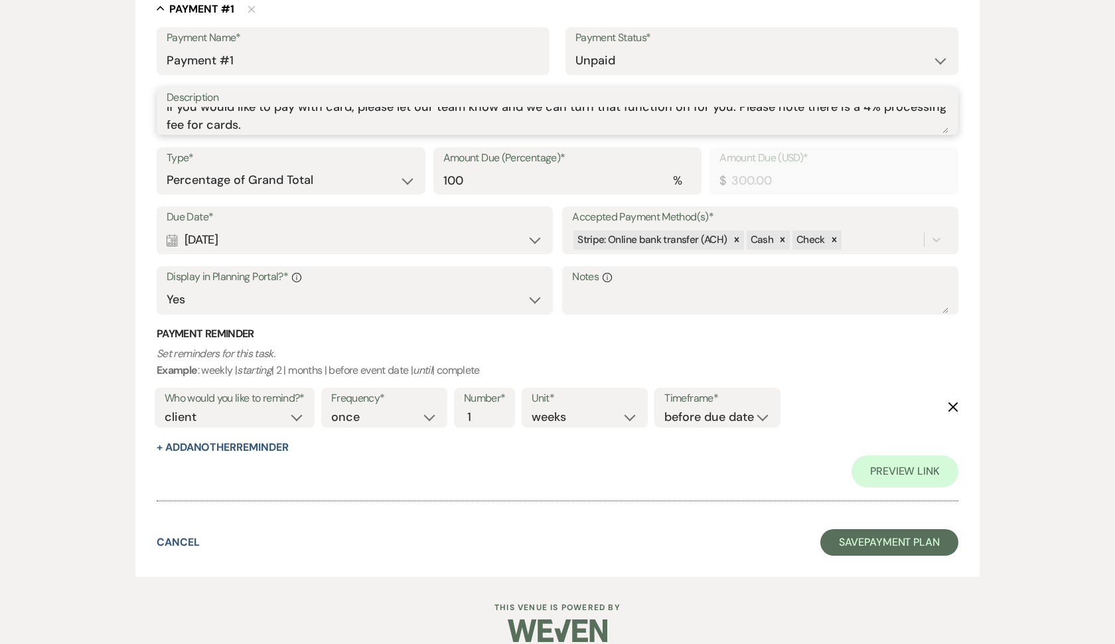
scroll to position [378, 0]
type textarea "If you would like to pay with card, please let our team know and we can turn th…"
click at [831, 507] on form "Add Payment Plan Create link(s) to collect and/or log payments for this event: …" at bounding box center [557, 164] width 844 height 827
click at [844, 530] on button "Save Payment Plan" at bounding box center [889, 543] width 138 height 27
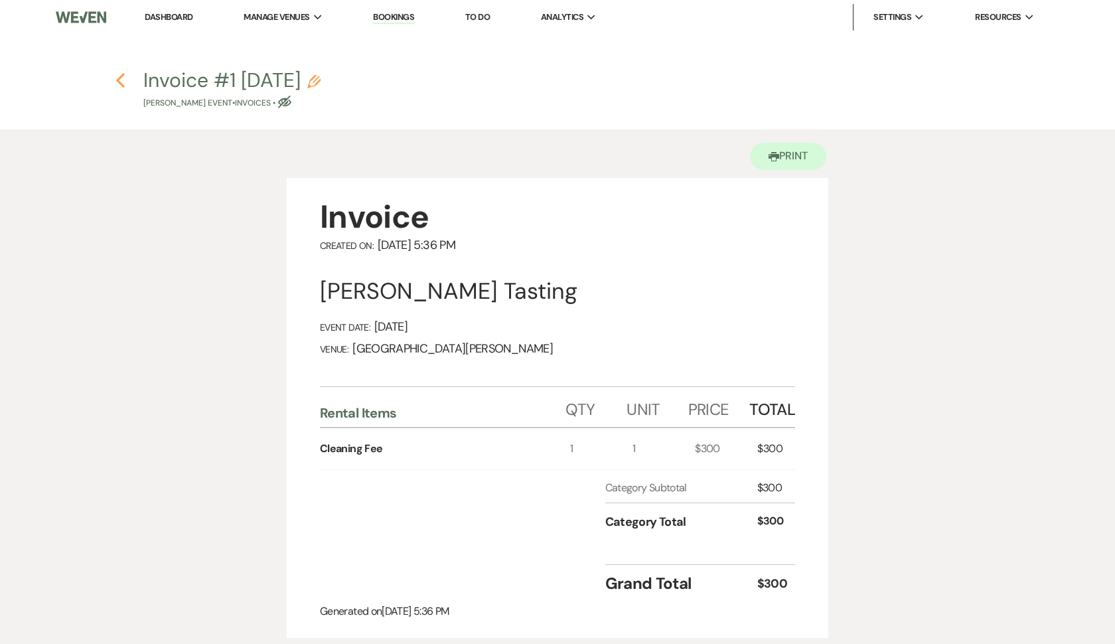
click at [119, 84] on icon "Previous" at bounding box center [120, 80] width 10 height 16
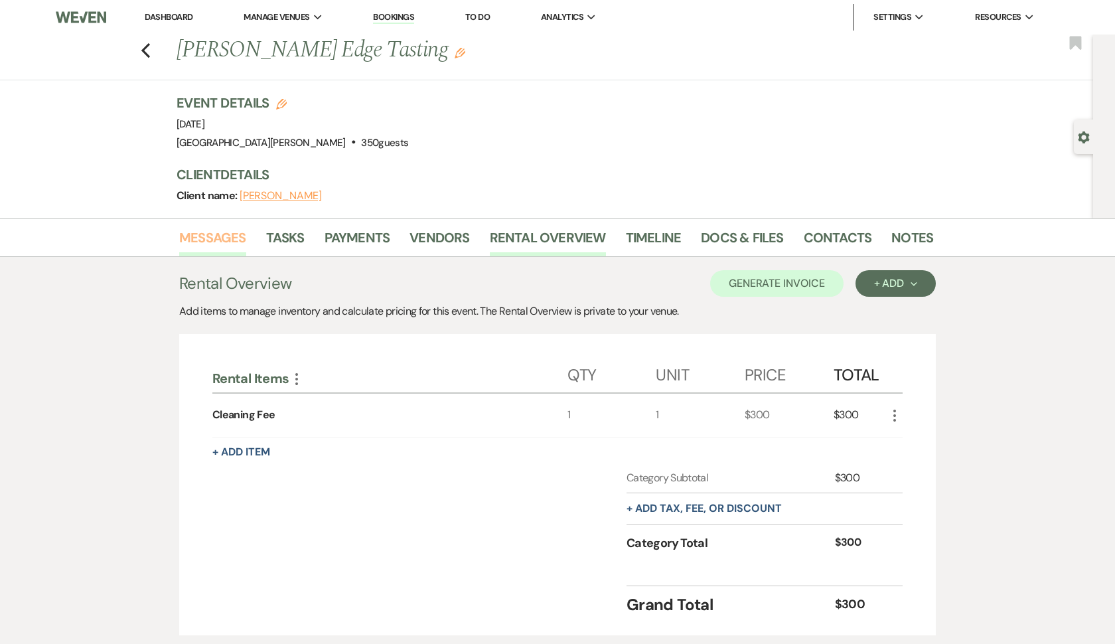
click at [222, 241] on link "Messages" at bounding box center [212, 241] width 67 height 29
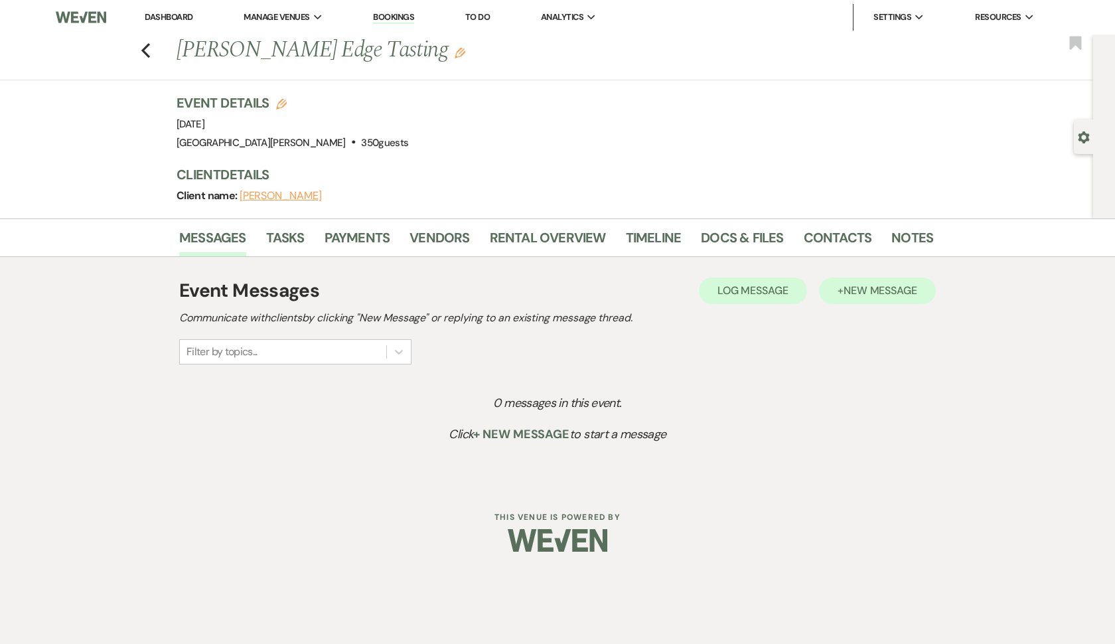
click at [896, 290] on span "New Message" at bounding box center [881, 290] width 74 height 14
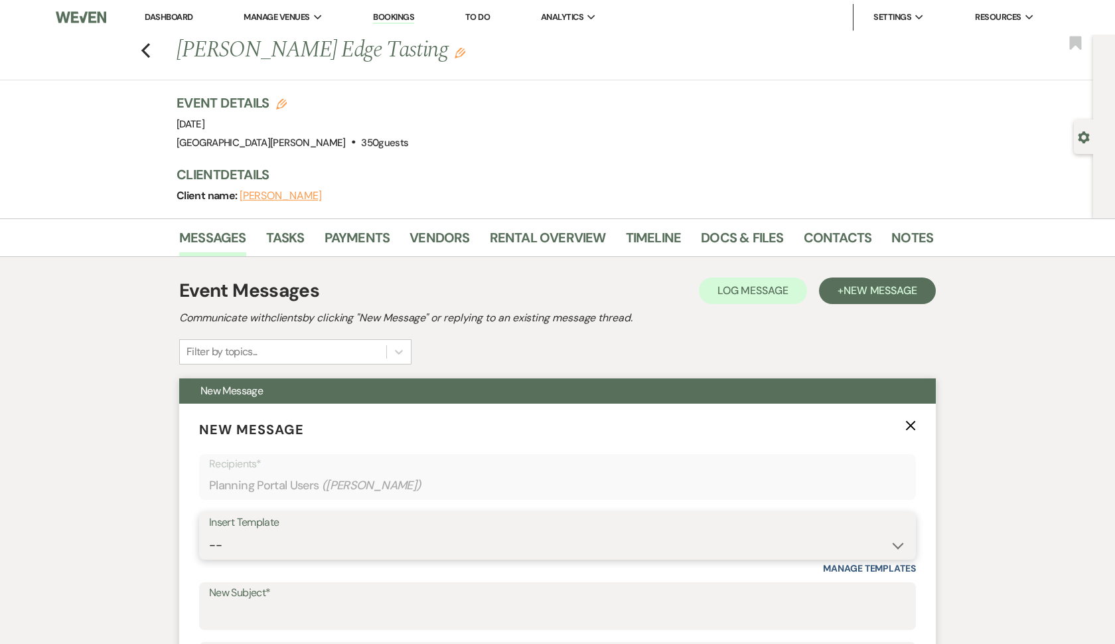
select select "5027"
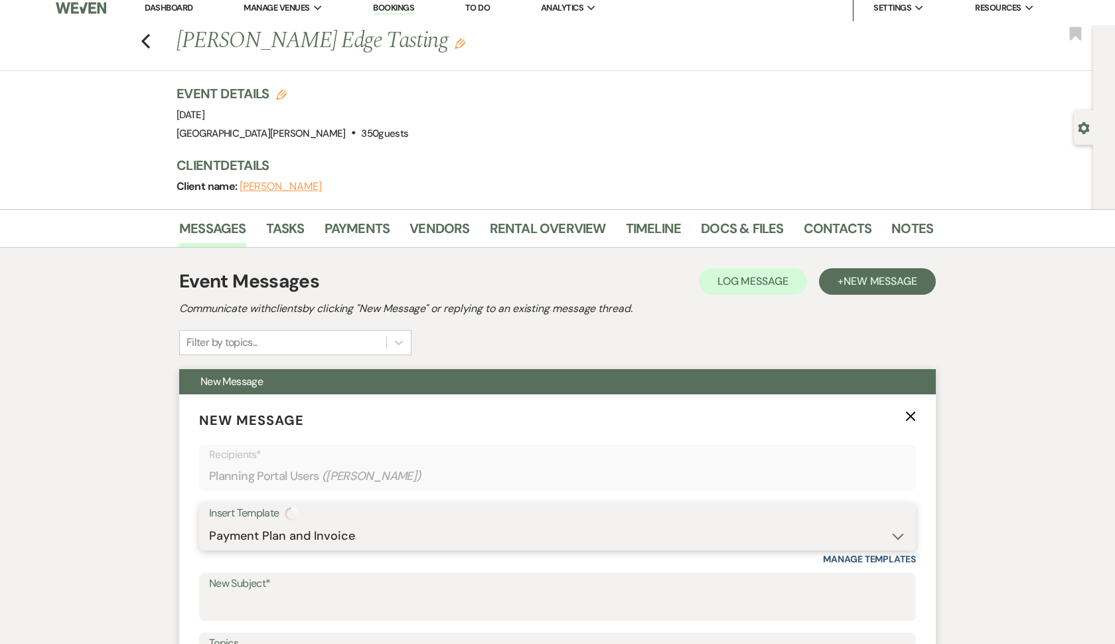
type input "Your Invoice & Payment Plan for White [GEOGRAPHIC_DATA][PERSON_NAME]!"
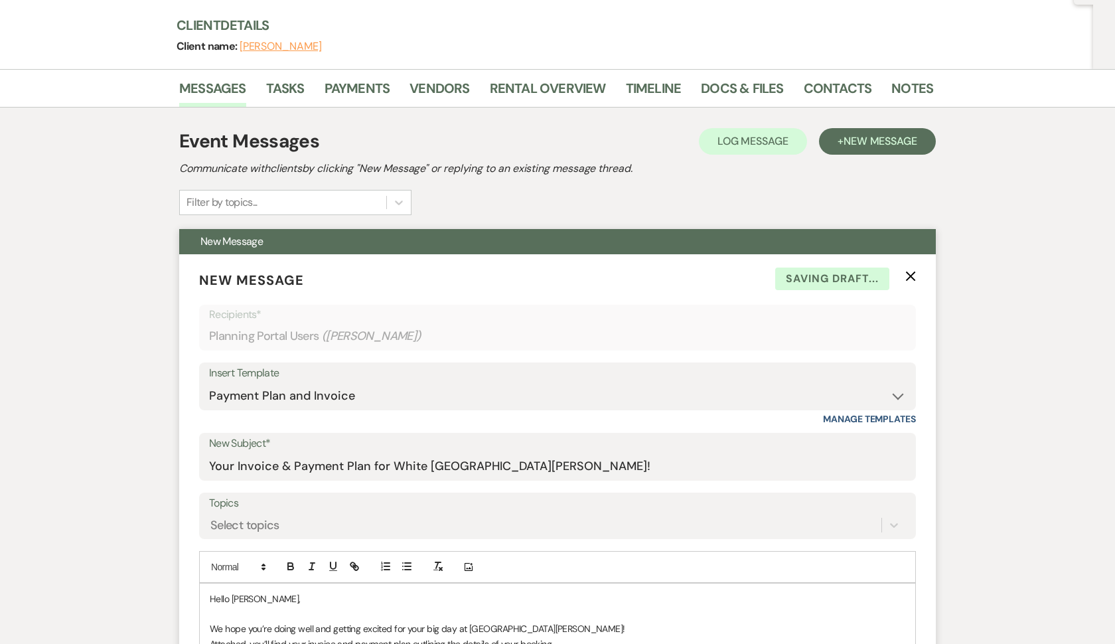
click at [364, 536] on div "Topics Select topics" at bounding box center [557, 516] width 717 height 47
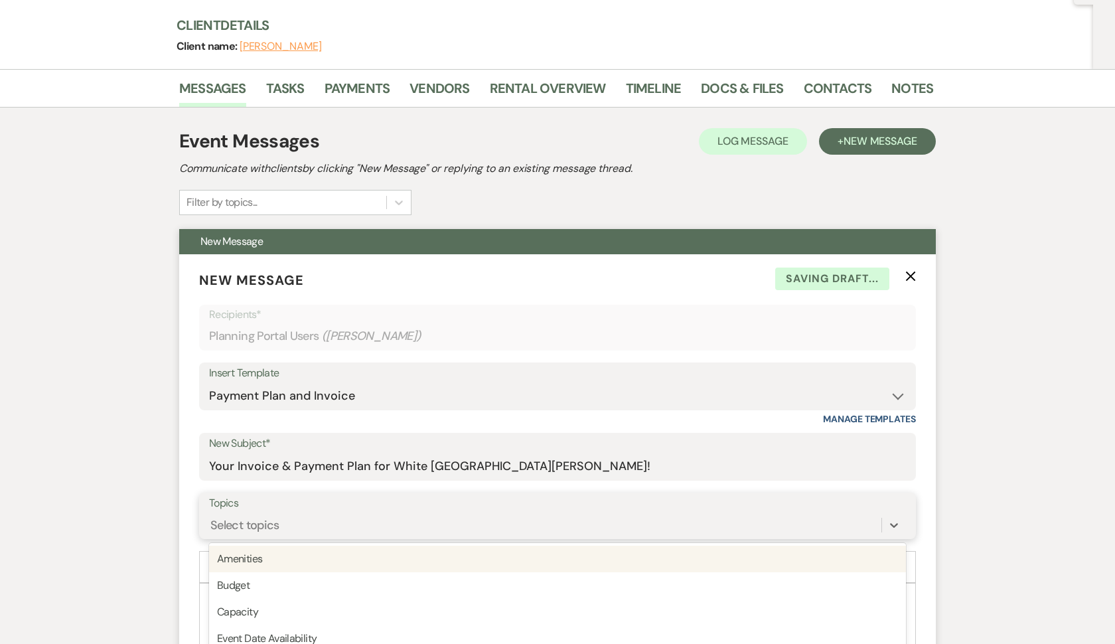
click at [366, 528] on div "option Amenities focused, 1 of 20. 20 results available. Use Up and Down to cho…" at bounding box center [557, 524] width 697 height 25
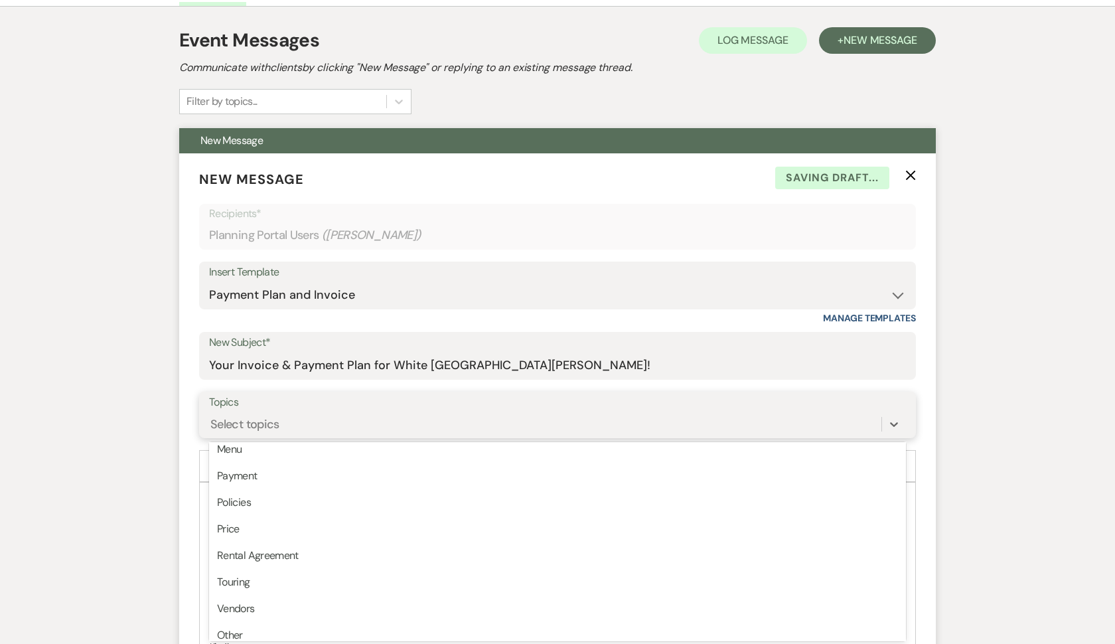
scroll to position [337, 0]
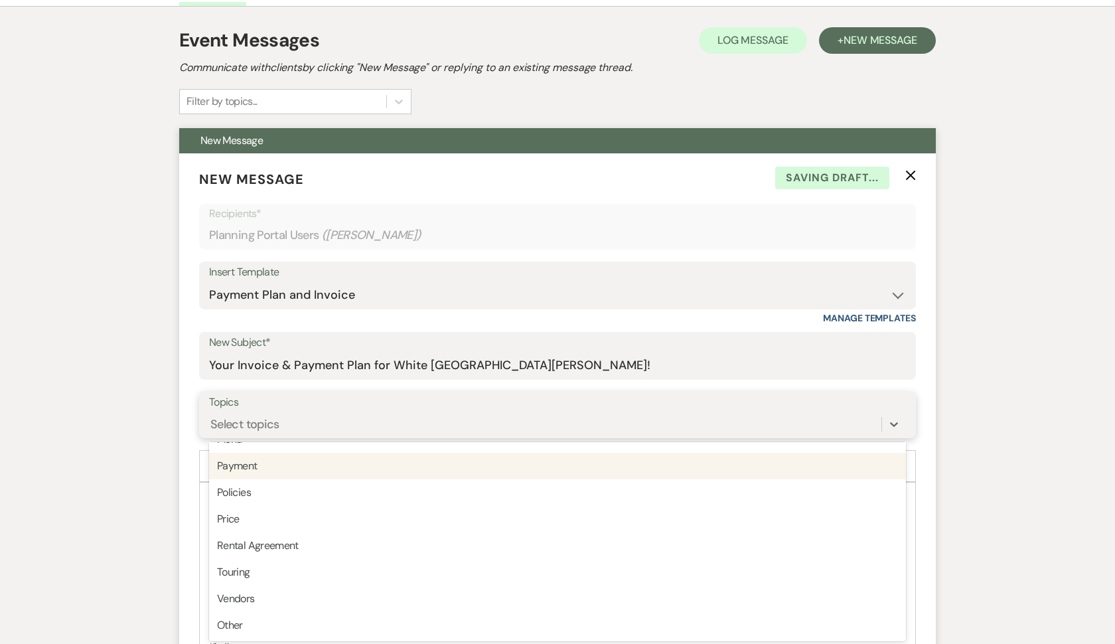
click at [363, 473] on div "Payment" at bounding box center [557, 466] width 697 height 27
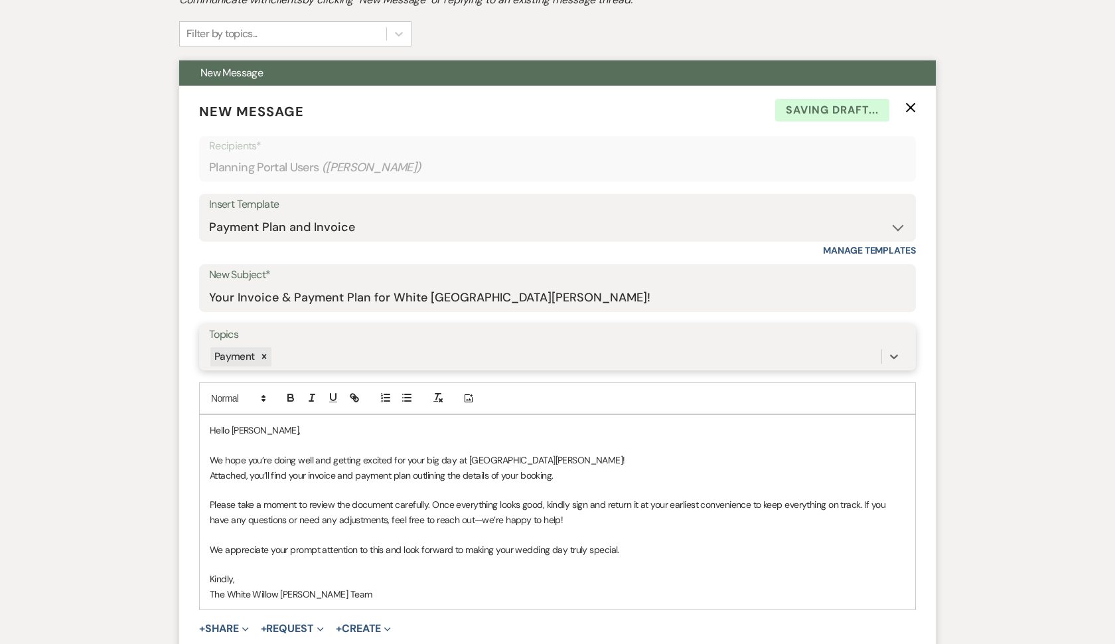
scroll to position [323, 0]
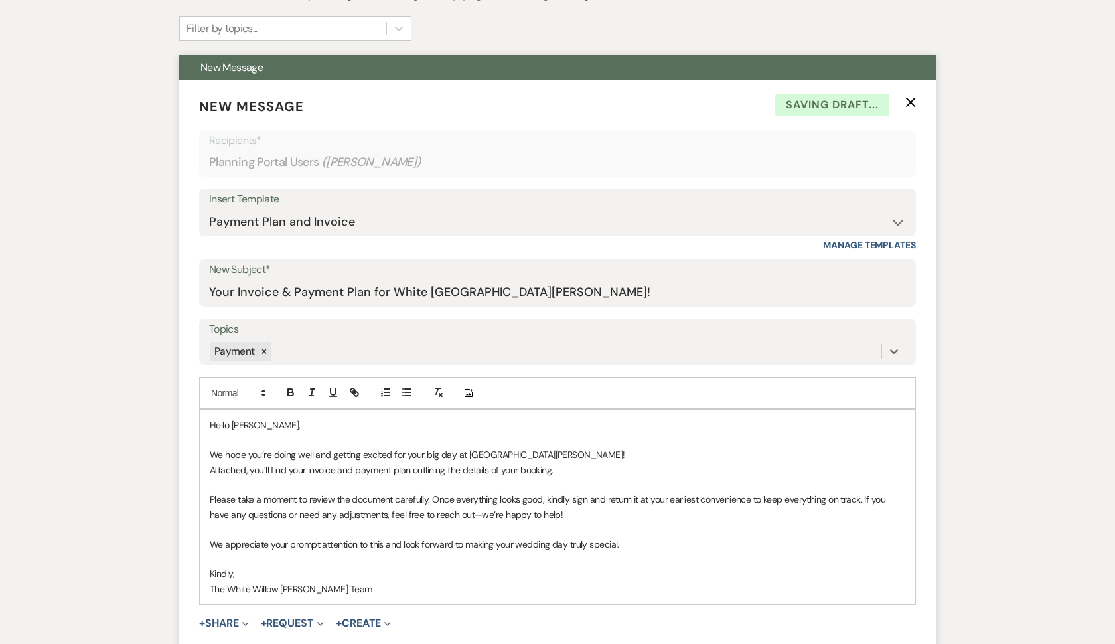
click at [222, 627] on form "New Message X Saving draft... Recipients* Planning Portal Users ( [PERSON_NAME]…" at bounding box center [557, 388] width 757 height 616
click at [226, 618] on button "+ Share Expand" at bounding box center [224, 623] width 50 height 11
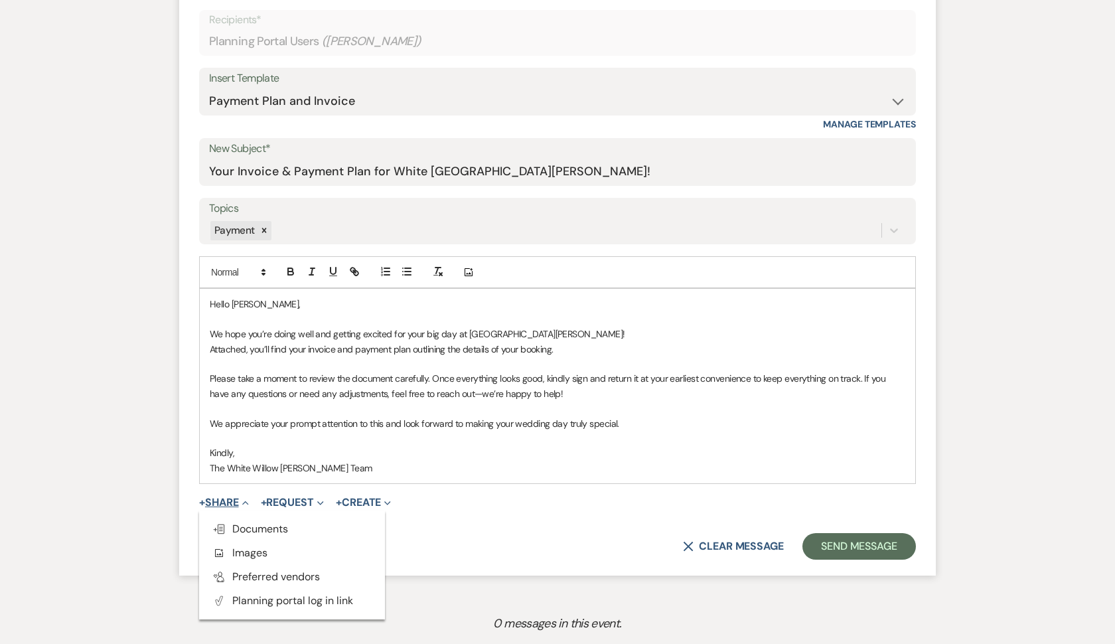
scroll to position [449, 0]
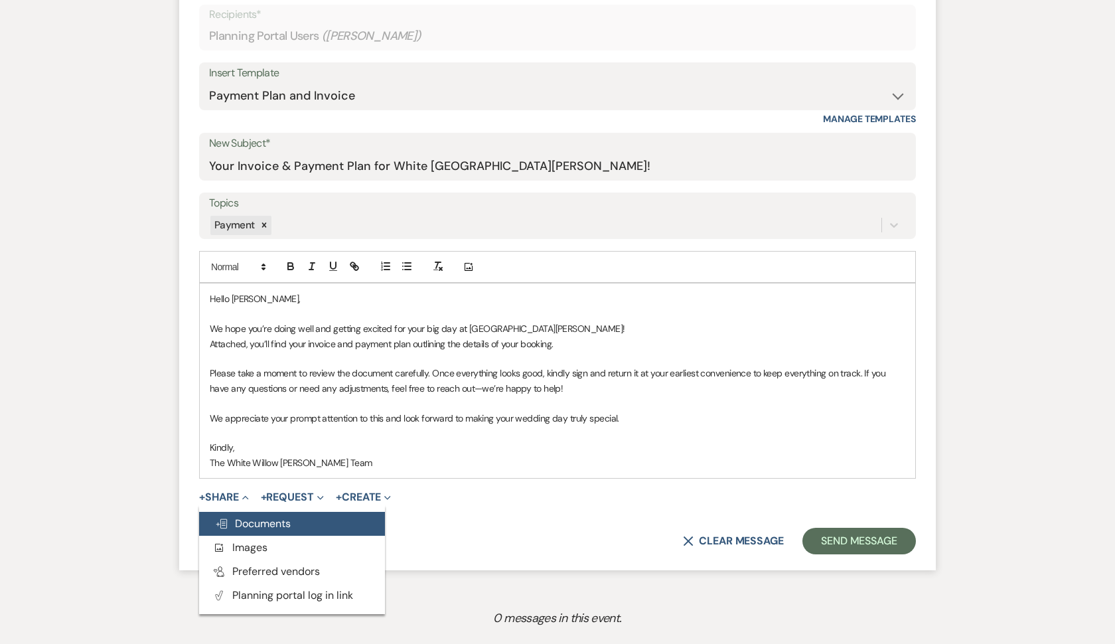
click at [256, 524] on span "Doc Upload Documents" at bounding box center [253, 523] width 76 height 14
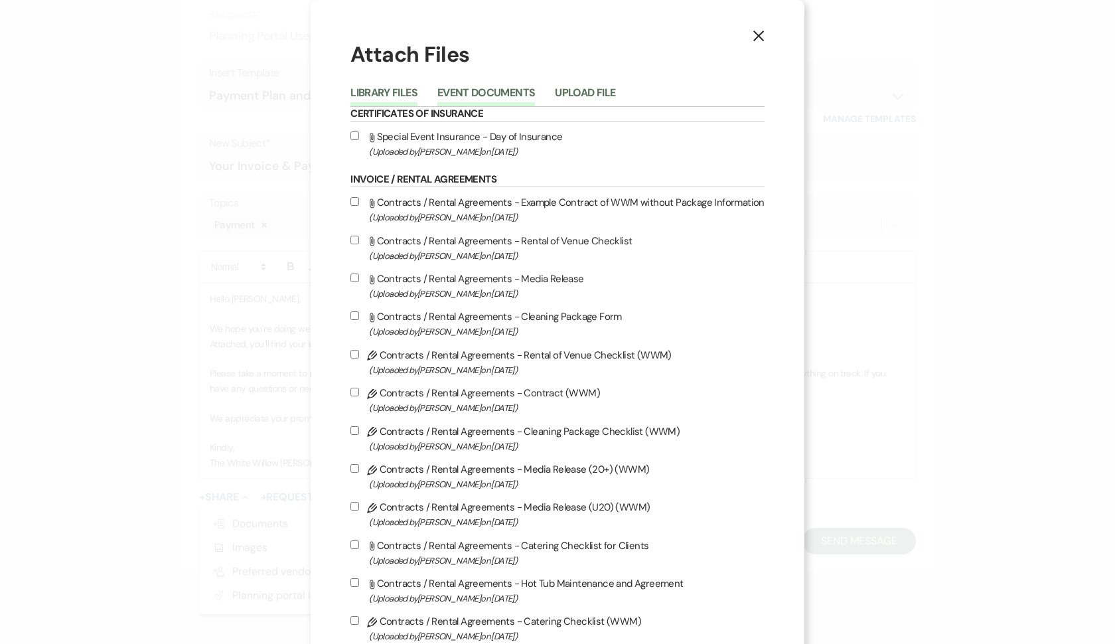
click at [491, 88] on button "Event Documents" at bounding box center [486, 97] width 98 height 19
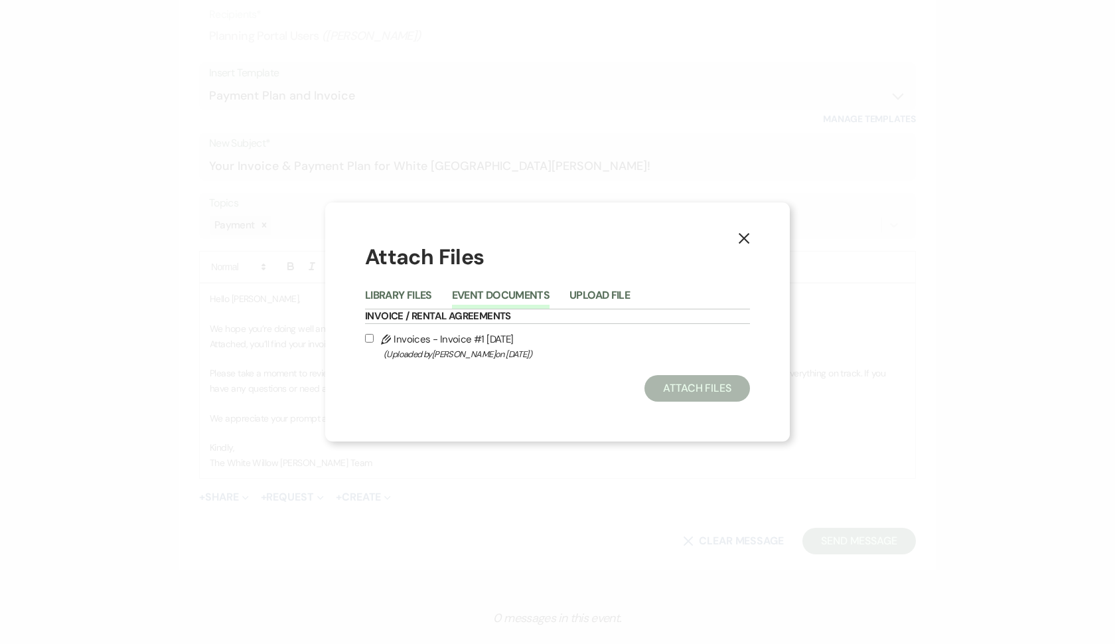
click at [371, 337] on input "Pencil Invoices - Invoice #1 [DATE] (Uploaded by [PERSON_NAME] on [DATE] )" at bounding box center [369, 338] width 9 height 9
checkbox input "true"
click at [670, 379] on button "Attach Files" at bounding box center [698, 388] width 106 height 27
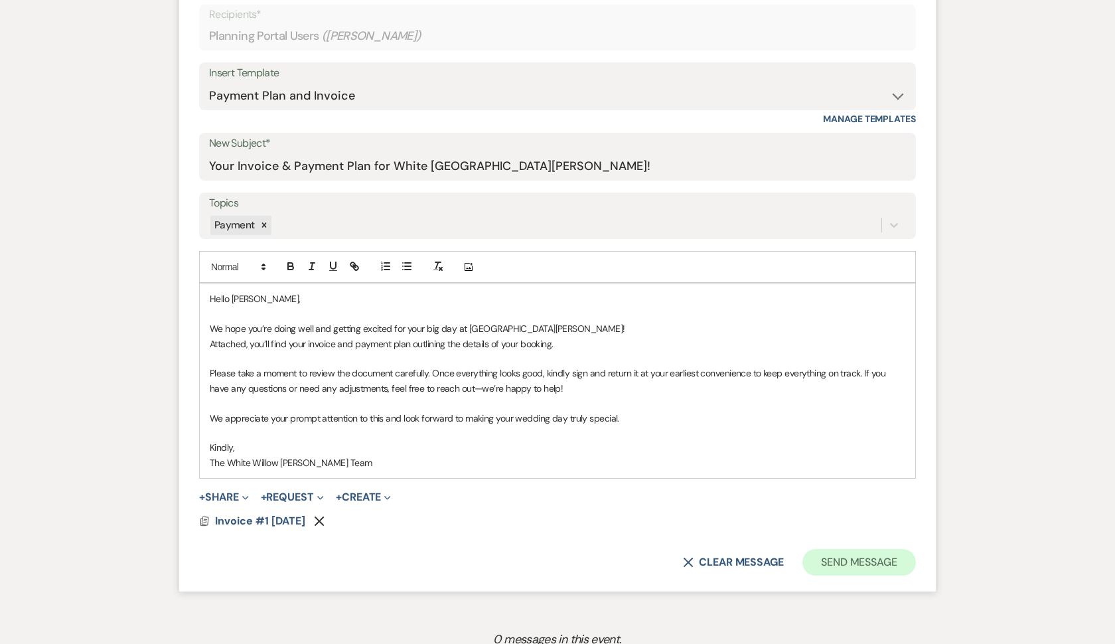
click at [841, 566] on button "Send Message" at bounding box center [860, 562] width 114 height 27
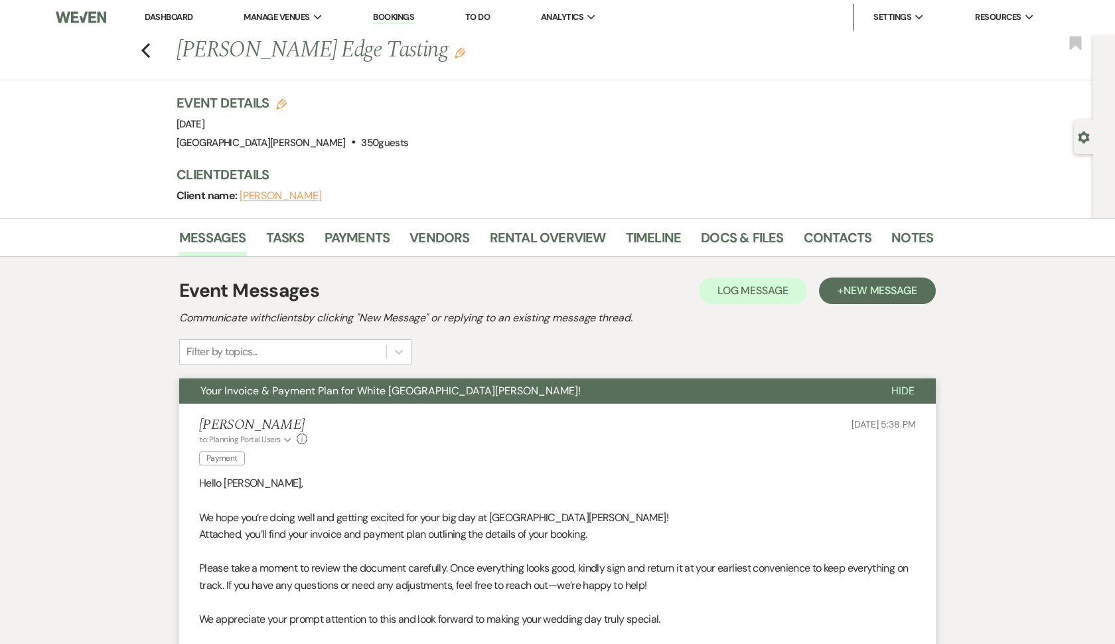
scroll to position [0, 0]
click at [145, 56] on icon "Previous" at bounding box center [146, 50] width 10 height 16
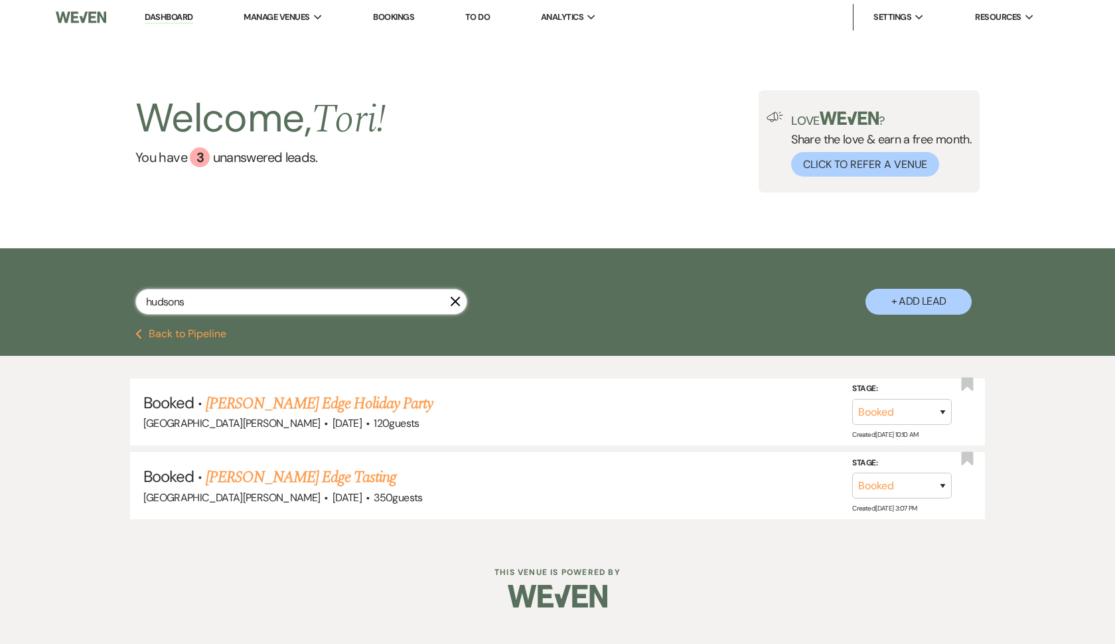
drag, startPoint x: 206, startPoint y: 309, endPoint x: 67, endPoint y: 307, distance: 138.7
click at [67, 307] on div "hudsons X + Add Lead" at bounding box center [557, 288] width 1115 height 80
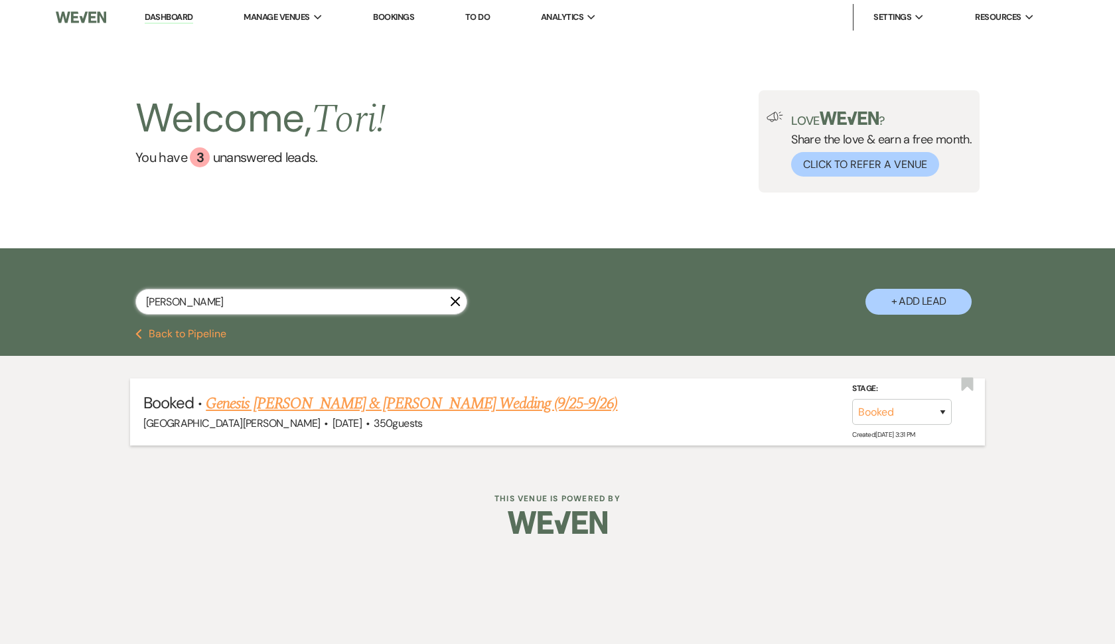
type input "[PERSON_NAME]"
click at [231, 402] on link "Genesis [PERSON_NAME] & [PERSON_NAME] Wedding (9/25-9/26)" at bounding box center [412, 404] width 412 height 24
